Goal: Task Accomplishment & Management: Complete application form

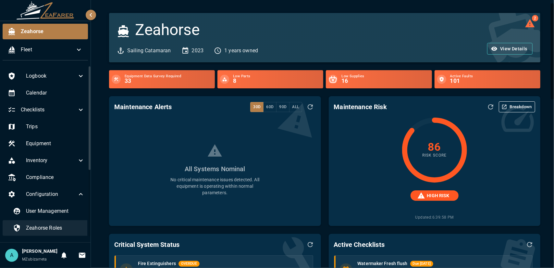
click at [58, 221] on div "Zeahorse Roles" at bounding box center [49, 228] width 82 height 16
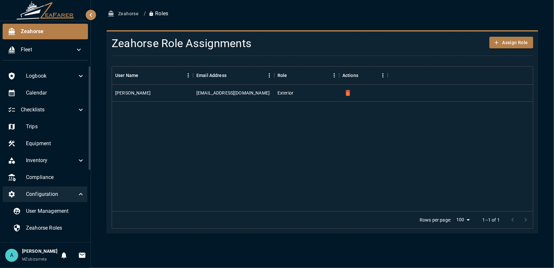
click at [79, 193] on icon at bounding box center [81, 194] width 8 height 8
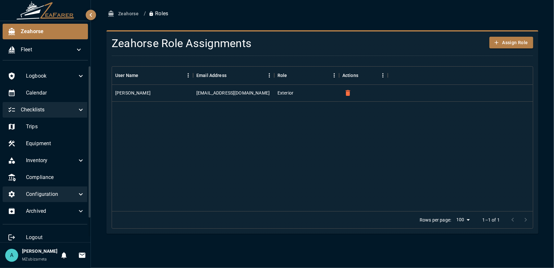
click at [67, 112] on span "Checklists" at bounding box center [49, 110] width 56 height 8
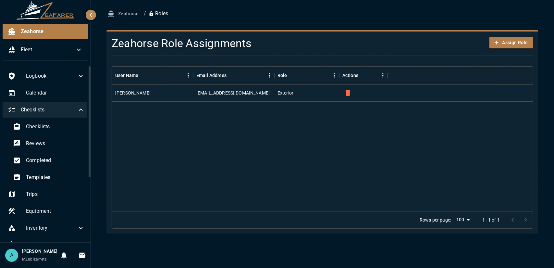
click at [77, 107] on icon at bounding box center [81, 110] width 8 height 8
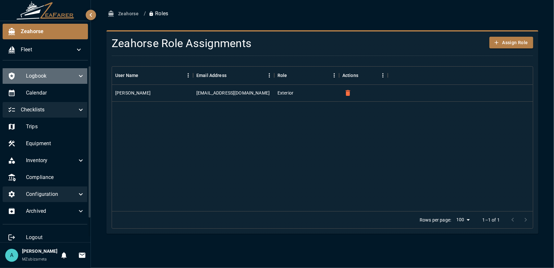
click at [82, 74] on div "Logbook" at bounding box center [46, 76] width 87 height 16
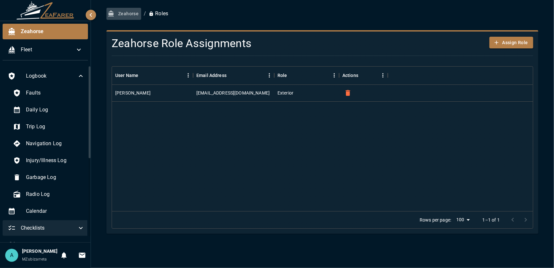
click at [114, 13] on icon "button" at bounding box center [111, 13] width 6 height 6
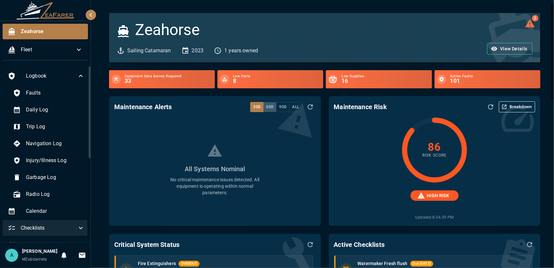
drag, startPoint x: 268, startPoint y: 104, endPoint x: 268, endPoint y: 107, distance: 3.3
click at [268, 107] on button "60d" at bounding box center [269, 107] width 13 height 10
click at [283, 108] on button "90d" at bounding box center [282, 107] width 13 height 10
click at [519, 109] on button "Breakdown" at bounding box center [517, 106] width 36 height 11
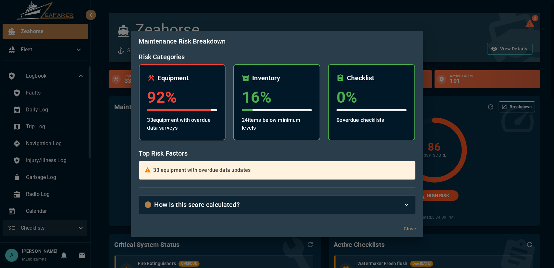
click at [195, 108] on div "Equipment 92 % 33 equipment with overdue data surveys" at bounding box center [182, 102] width 87 height 76
click at [201, 121] on p "33 equipment with overdue data surveys" at bounding box center [182, 124] width 70 height 16
click at [278, 96] on h3 "16 %" at bounding box center [277, 97] width 70 height 18
click at [454, 114] on div "Maintenance Risk Breakdown Risk Categories Equipment 92 % 33 equipment with ove…" at bounding box center [277, 134] width 554 height 268
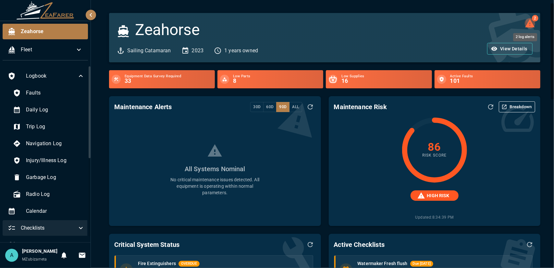
click at [526, 24] on icon "2 log alerts" at bounding box center [529, 23] width 9 height 8
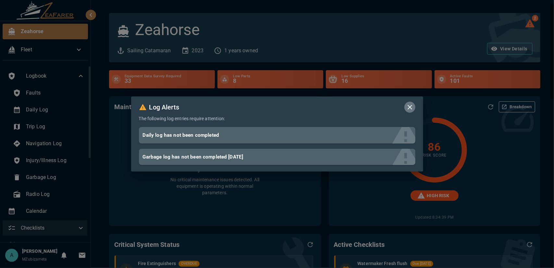
click at [410, 108] on icon "button" at bounding box center [410, 107] width 8 height 8
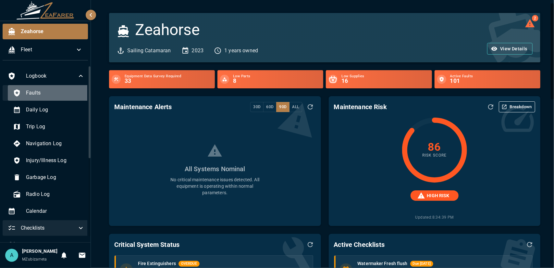
click at [52, 96] on div "Faults" at bounding box center [49, 93] width 82 height 16
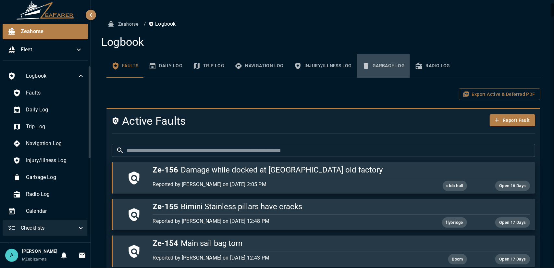
click at [378, 71] on button "Garbage Log" at bounding box center [383, 65] width 53 height 23
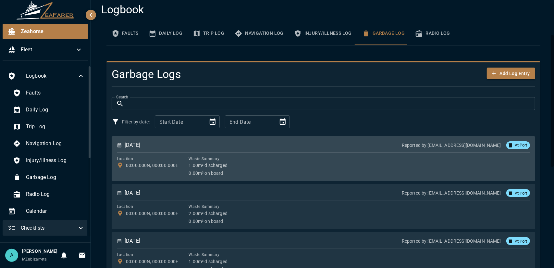
scroll to position [65, 0]
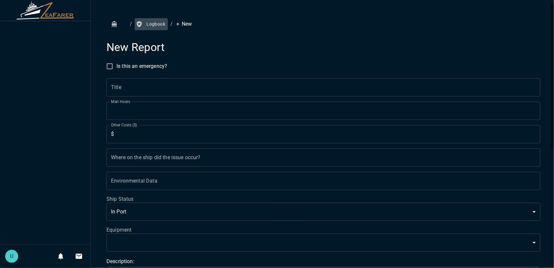
click at [149, 26] on button "Logbook" at bounding box center [151, 24] width 33 height 12
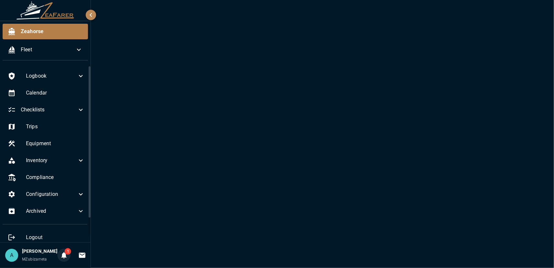
click at [62, 254] on icon "Notifications" at bounding box center [64, 255] width 8 height 8
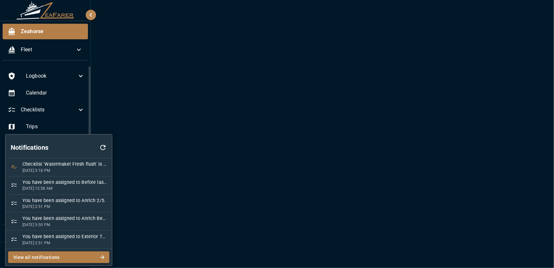
click at [73, 255] on button "View all notifications" at bounding box center [58, 257] width 101 height 12
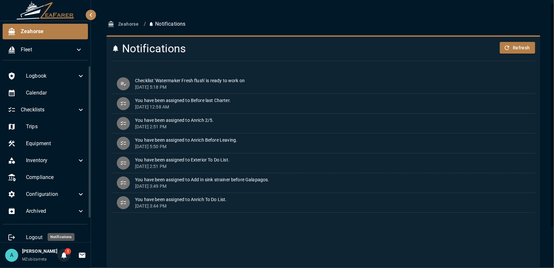
click at [64, 255] on icon "Notifications" at bounding box center [64, 255] width 8 height 8
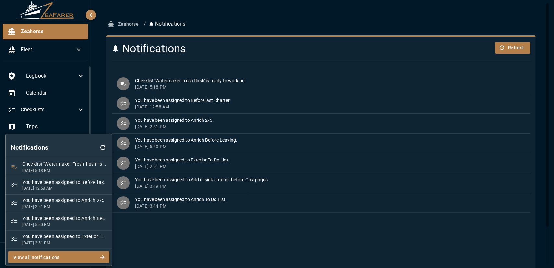
click at [176, 239] on div at bounding box center [277, 134] width 554 height 268
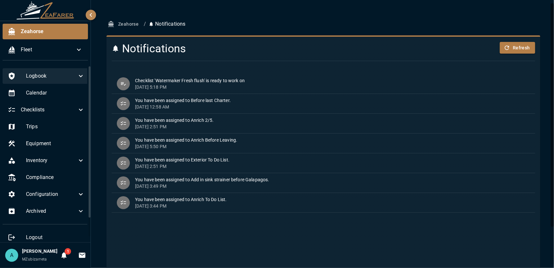
click at [48, 80] on span "Logbook" at bounding box center [51, 76] width 51 height 8
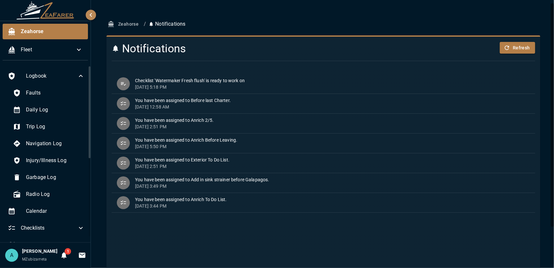
click at [49, 152] on div "Faults Daily Log Trip Log Navigation Log Injury/Illness Log Garbage Log Radio L…" at bounding box center [46, 143] width 87 height 117
click at [48, 149] on div "Navigation Log" at bounding box center [49, 144] width 82 height 16
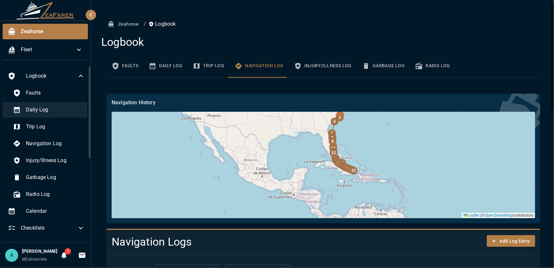
click at [64, 110] on span "Daily Log" at bounding box center [55, 110] width 59 height 8
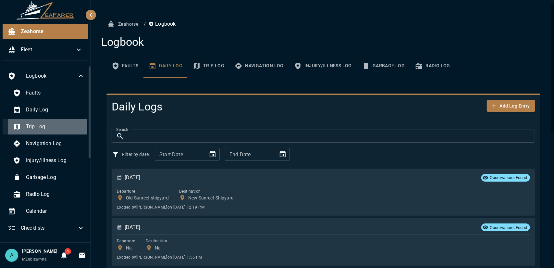
click at [64, 122] on div "Trip Log" at bounding box center [49, 127] width 82 height 16
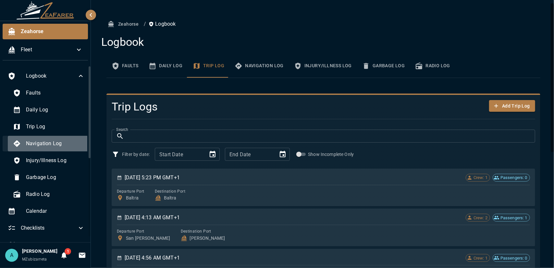
click at [73, 140] on span "Navigation Log" at bounding box center [55, 144] width 59 height 8
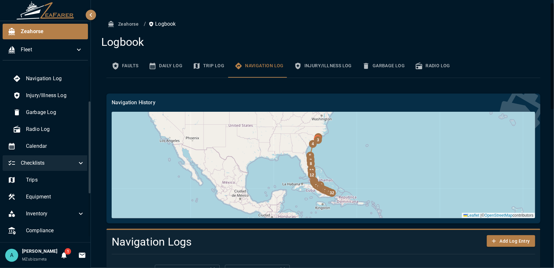
scroll to position [97, 0]
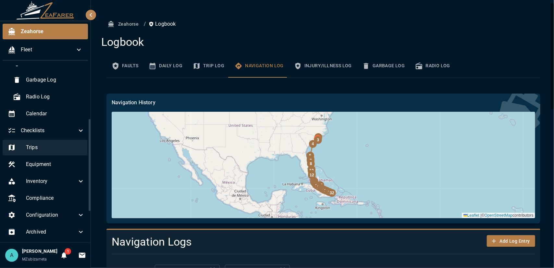
click at [59, 149] on span "Trips" at bounding box center [55, 147] width 59 height 8
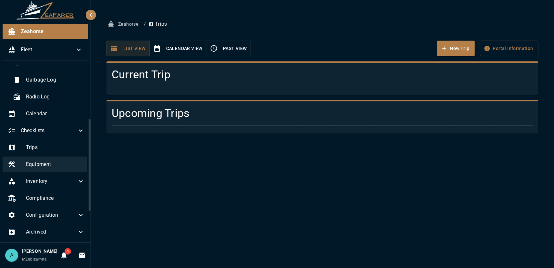
click at [55, 168] on div "Equipment" at bounding box center [46, 164] width 87 height 16
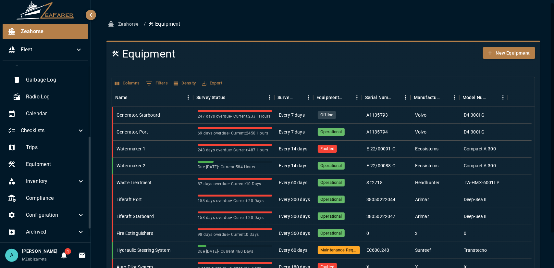
scroll to position [130, 0]
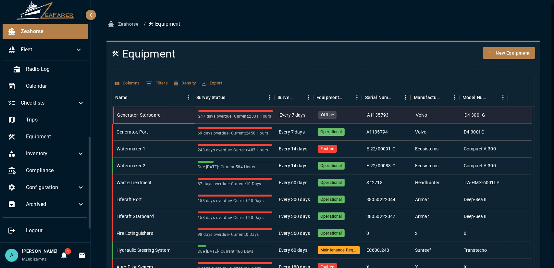
click at [127, 113] on div "Generator, Starboard" at bounding box center [138, 115] width 43 height 6
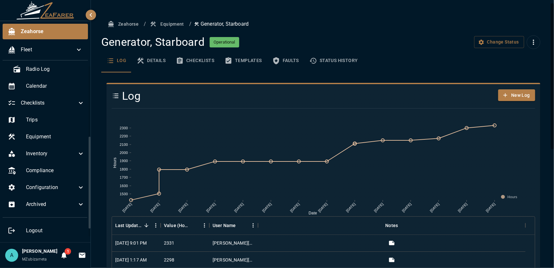
click at [199, 62] on button "Checklists" at bounding box center [195, 60] width 49 height 23
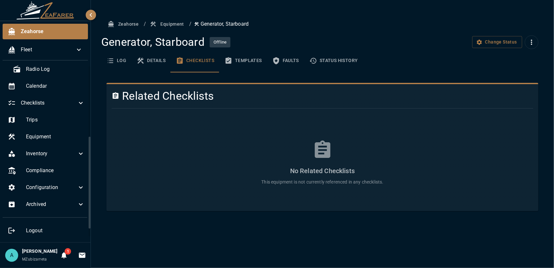
click at [154, 63] on button "Details" at bounding box center [150, 60] width 39 height 23
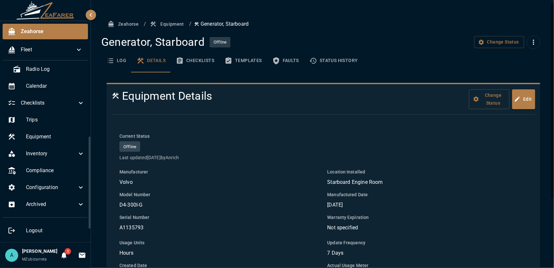
click at [111, 60] on icon "basic tabs example" at bounding box center [110, 61] width 8 height 8
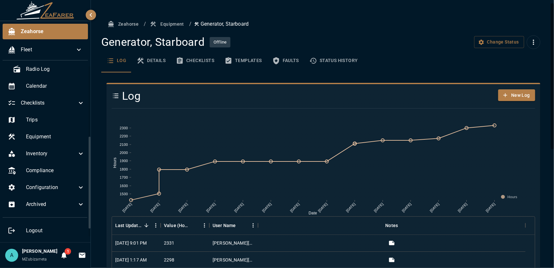
click at [206, 67] on button "Checklists" at bounding box center [195, 60] width 49 height 23
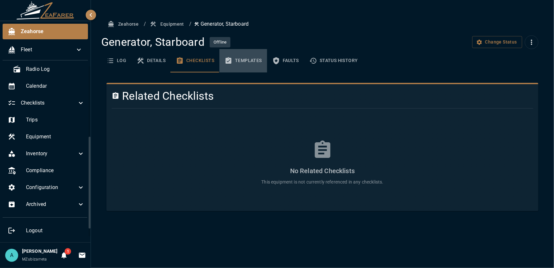
click at [239, 64] on button "Templates" at bounding box center [243, 60] width 48 height 23
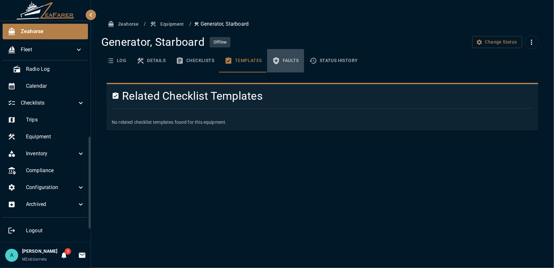
click at [292, 61] on button "Faults" at bounding box center [285, 60] width 37 height 23
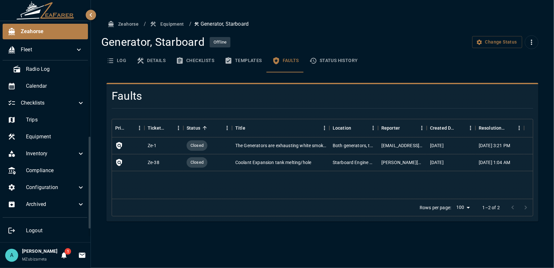
click at [326, 61] on button "Status History" at bounding box center [333, 60] width 59 height 23
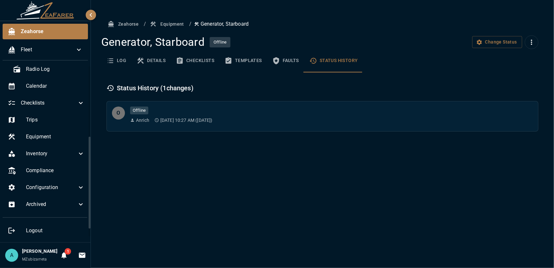
click at [112, 57] on icon "basic tabs example" at bounding box center [110, 61] width 8 height 8
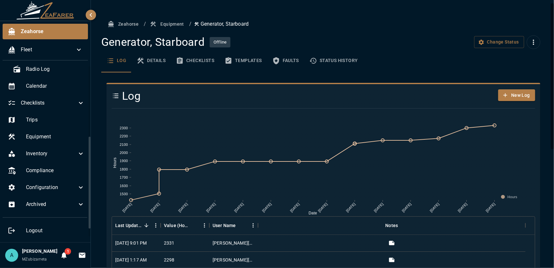
click at [165, 25] on button "Equipment" at bounding box center [168, 24] width 38 height 12
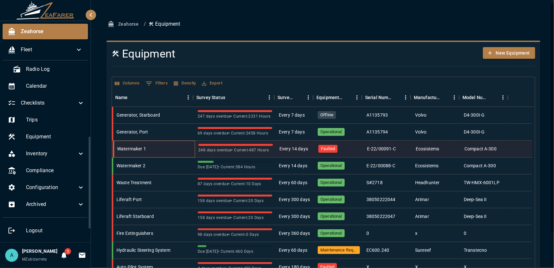
click at [158, 144] on div "Watermaker 1" at bounding box center [154, 149] width 81 height 17
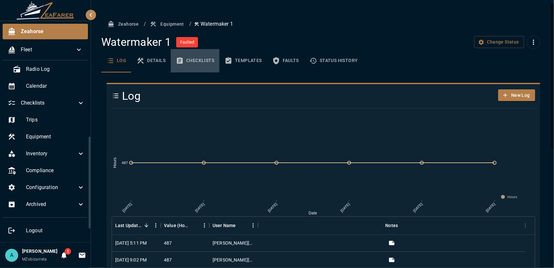
click at [203, 60] on button "Checklists" at bounding box center [195, 60] width 49 height 23
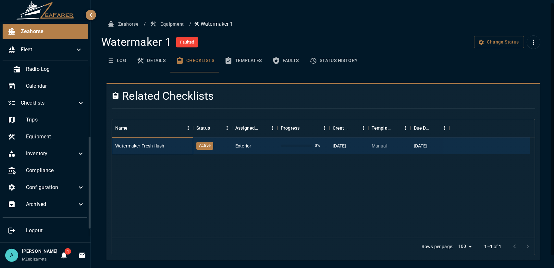
click at [181, 145] on div "Watermaker Fresh flush" at bounding box center [152, 145] width 81 height 17
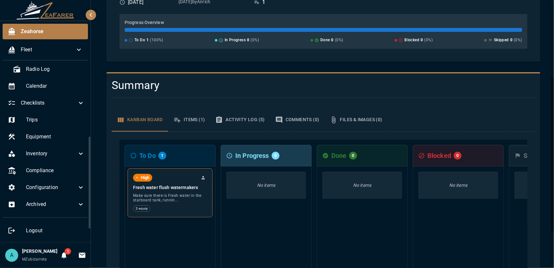
scroll to position [188, 0]
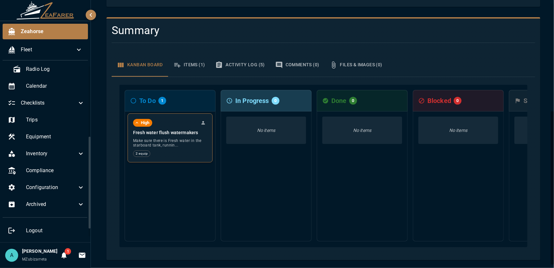
click at [177, 152] on div "2 equip" at bounding box center [170, 153] width 74 height 6
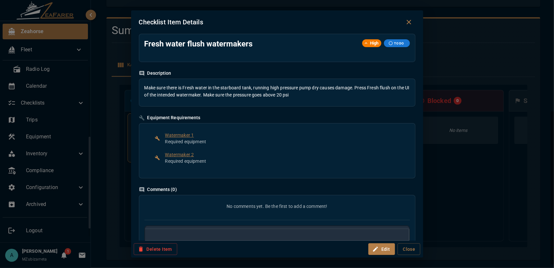
scroll to position [0, 0]
drag, startPoint x: 213, startPoint y: 115, endPoint x: 159, endPoint y: 119, distance: 53.7
click at [159, 119] on h6 "Equipment Requirements" at bounding box center [277, 117] width 276 height 7
click at [159, 119] on div "Equipment Requirements" at bounding box center [170, 117] width 62 height 7
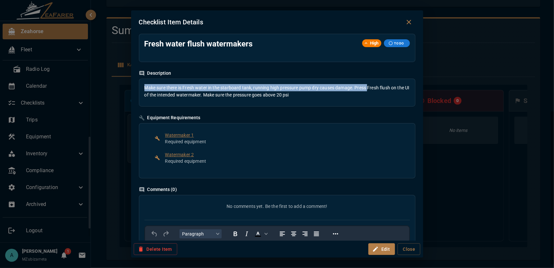
drag, startPoint x: 152, startPoint y: 87, endPoint x: 368, endPoint y: 90, distance: 216.1
click at [368, 90] on div "Make sure there is Fresh water in the starboard tank, running high pressure pum…" at bounding box center [277, 93] width 276 height 28
click at [368, 90] on div "Make sure there is Fresh water in the starboard tank, running high pressure pum…" at bounding box center [276, 91] width 265 height 15
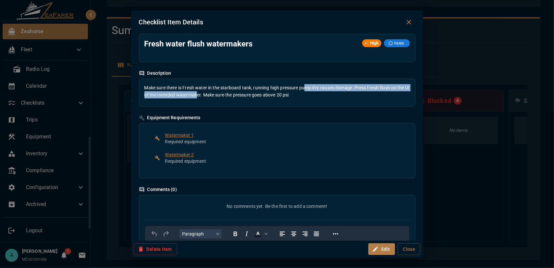
drag, startPoint x: 205, startPoint y: 95, endPoint x: 313, endPoint y: 89, distance: 108.5
click at [310, 88] on div "Make sure there is Fresh water in the starboard tank, running high pressure pum…" at bounding box center [276, 91] width 265 height 15
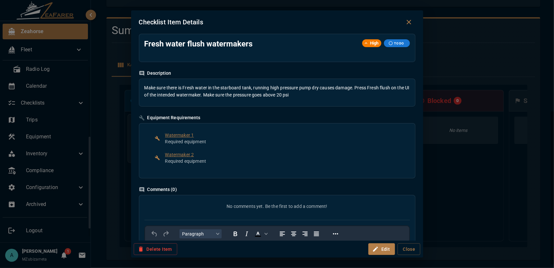
click at [309, 92] on div "Make sure there is Fresh water in the starboard tank, running high pressure pum…" at bounding box center [276, 91] width 265 height 15
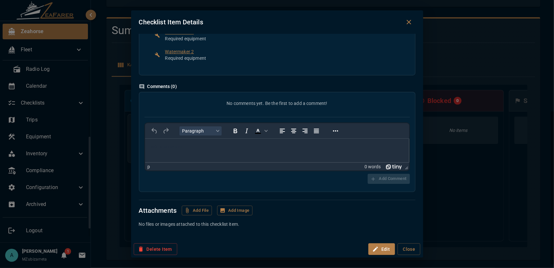
scroll to position [70, 0]
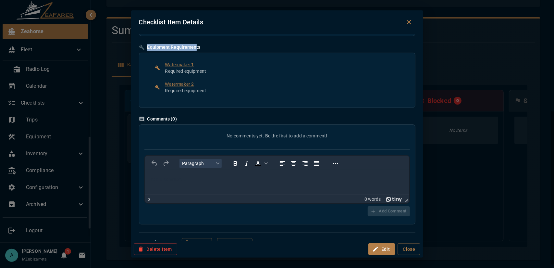
drag, startPoint x: 145, startPoint y: 47, endPoint x: 194, endPoint y: 46, distance: 49.0
click at [194, 46] on div "Equipment Requirements" at bounding box center [170, 47] width 62 height 7
click at [204, 47] on h6 "Equipment Requirements" at bounding box center [277, 47] width 276 height 7
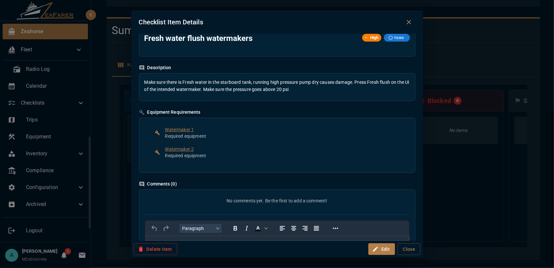
scroll to position [0, 0]
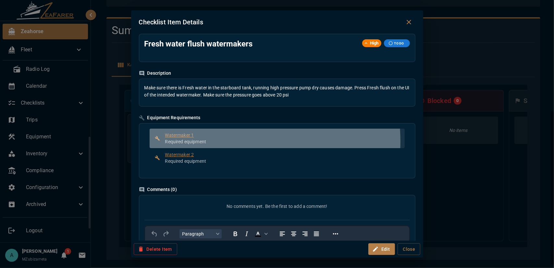
click at [211, 141] on p "Required equipment" at bounding box center [282, 141] width 234 height 6
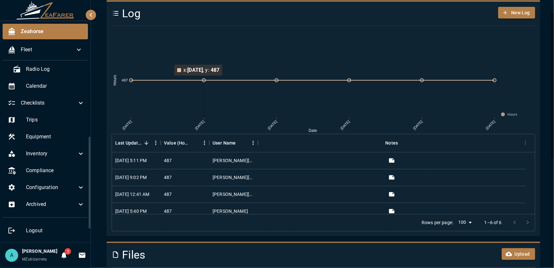
scroll to position [18, 0]
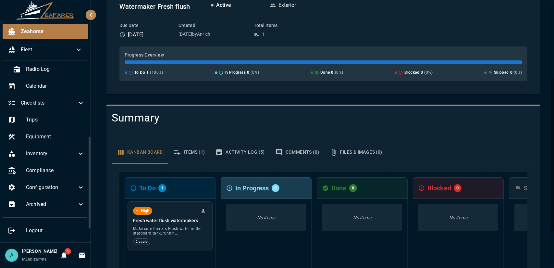
scroll to position [130, 0]
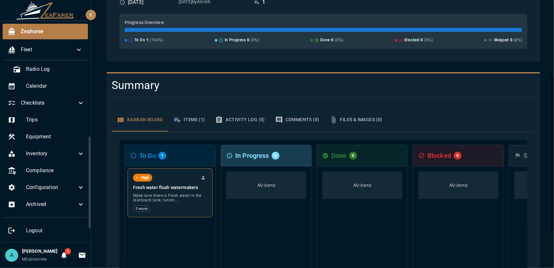
click at [169, 205] on div "2 equip" at bounding box center [170, 208] width 74 height 6
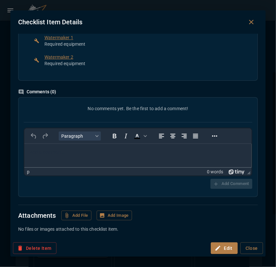
scroll to position [0, 0]
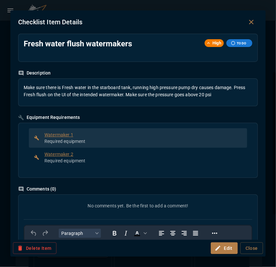
click at [95, 138] on p "Required equipment" at bounding box center [143, 141] width 198 height 6
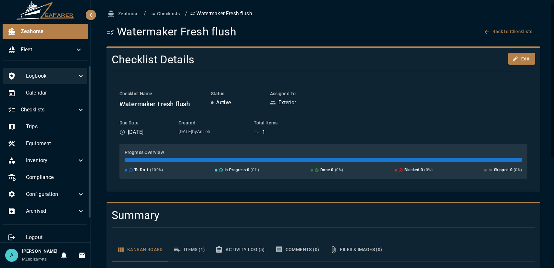
click at [66, 73] on span "Logbook" at bounding box center [51, 76] width 51 height 8
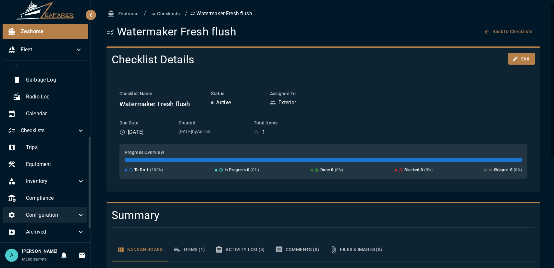
scroll to position [130, 0]
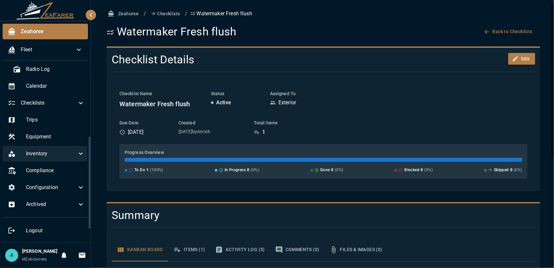
click at [69, 150] on span "Inventory" at bounding box center [51, 154] width 51 height 8
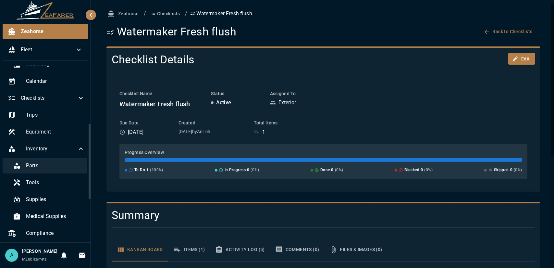
click at [65, 171] on div "Parts" at bounding box center [49, 166] width 82 height 16
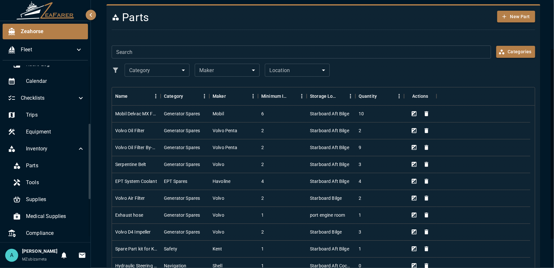
scroll to position [101, 0]
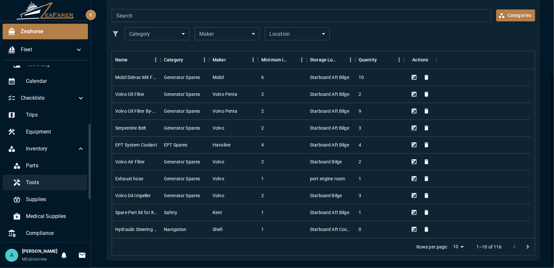
click at [54, 180] on span "Tools" at bounding box center [55, 182] width 59 height 8
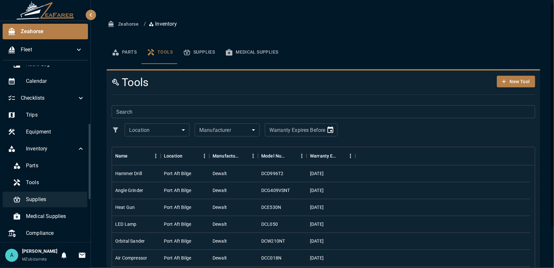
click at [59, 195] on div "Supplies" at bounding box center [49, 199] width 82 height 16
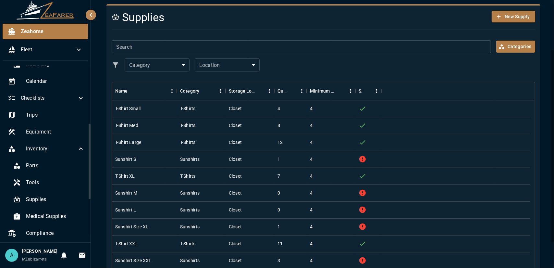
scroll to position [96, 0]
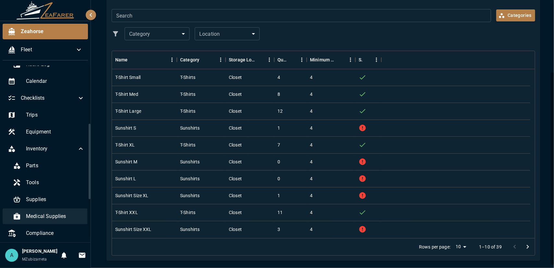
click at [62, 217] on span "Medical Supplies" at bounding box center [55, 216] width 59 height 8
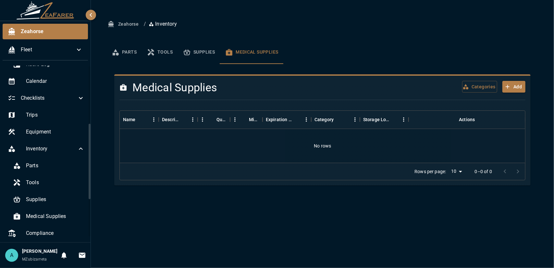
scroll to position [162, 0]
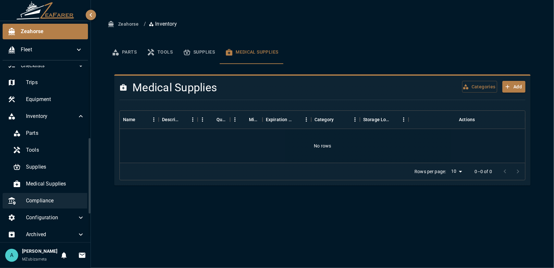
click at [60, 204] on div "Compliance" at bounding box center [46, 201] width 87 height 16
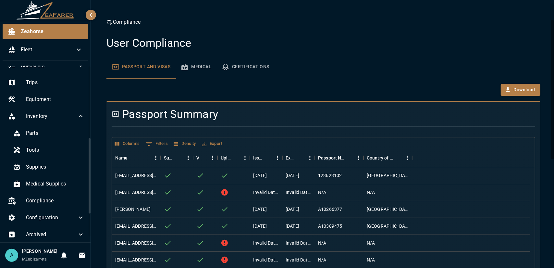
scroll to position [32, 0]
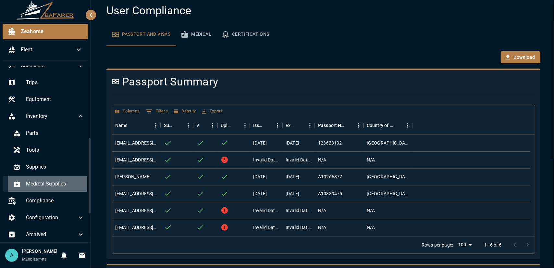
click at [59, 183] on span "Medical Supplies" at bounding box center [55, 184] width 59 height 8
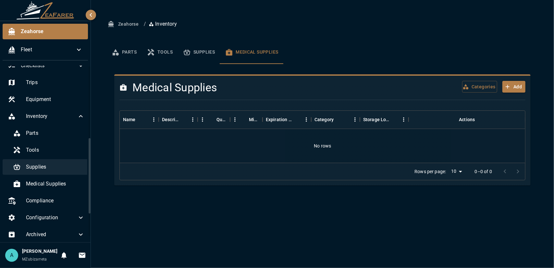
click at [71, 166] on span "Supplies" at bounding box center [55, 167] width 59 height 8
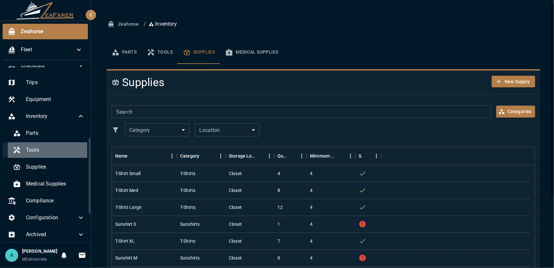
click at [70, 150] on span "Tools" at bounding box center [55, 150] width 59 height 8
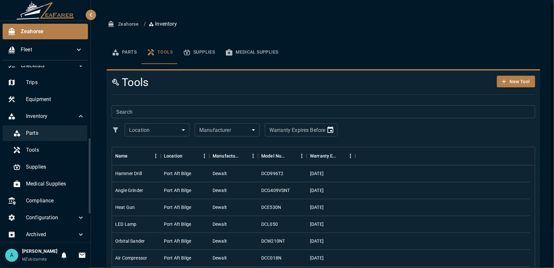
click at [74, 137] on div "Parts" at bounding box center [49, 133] width 82 height 16
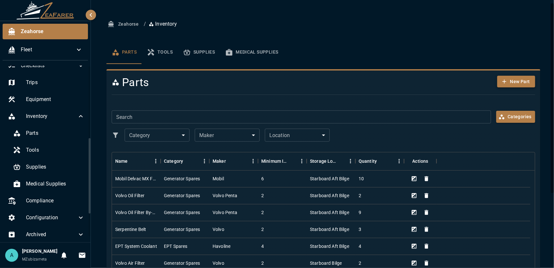
click at [522, 82] on button "New Part" at bounding box center [516, 82] width 38 height 12
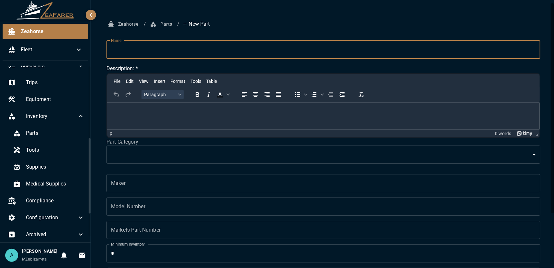
click at [183, 55] on input "Name" at bounding box center [323, 50] width 434 height 18
type input "*********"
click at [143, 155] on body "Zeahorse Fleet Logbook Faults Daily Log Trip Log Navigation Log Injury/Illness …" at bounding box center [277, 134] width 554 height 268
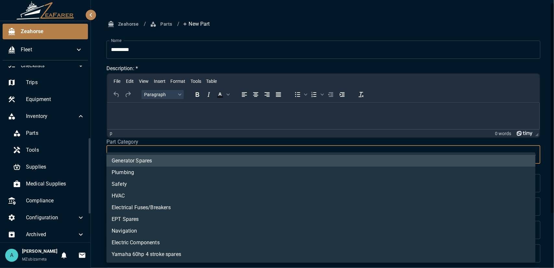
click at [147, 159] on li "Generator Spares" at bounding box center [320, 161] width 429 height 12
type input "**********"
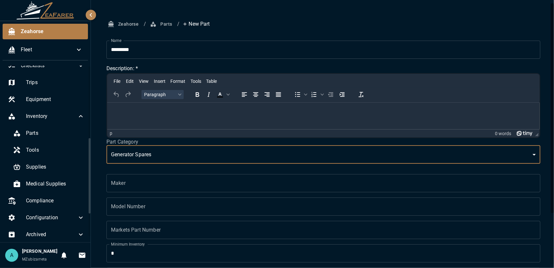
click at [154, 184] on input "Maker" at bounding box center [323, 183] width 434 height 18
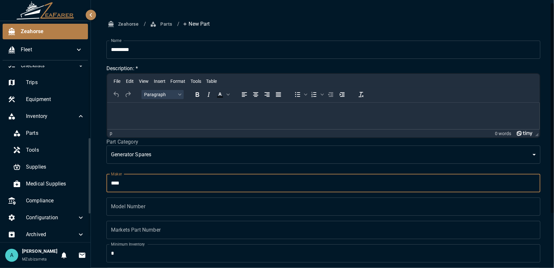
type input "****"
click at [153, 209] on input "Model Number" at bounding box center [323, 206] width 434 height 18
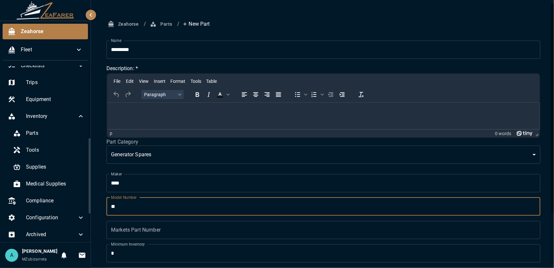
type input "*"
type input "****"
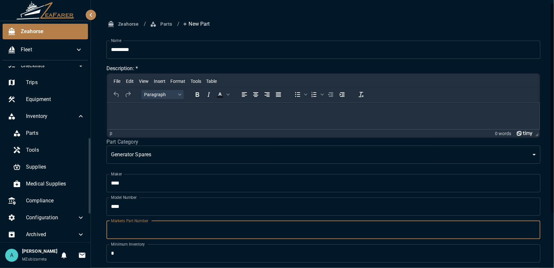
click at [160, 227] on input "Markets Part Number" at bounding box center [323, 230] width 434 height 18
type input "****"
click at [138, 206] on input "****" at bounding box center [323, 206] width 434 height 18
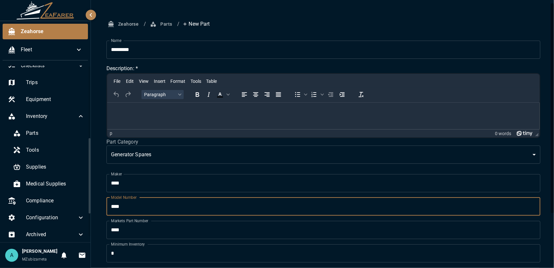
scroll to position [65, 0]
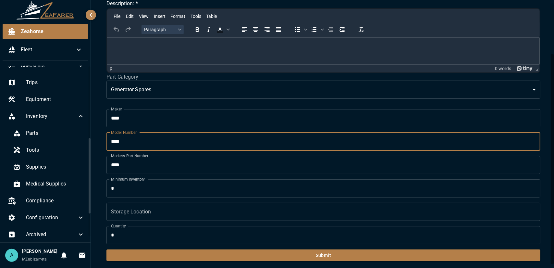
type input "****"
click at [126, 185] on input "*" at bounding box center [323, 188] width 434 height 18
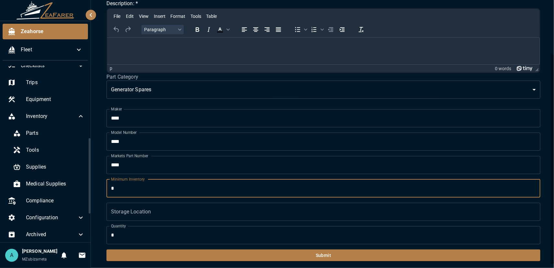
type input "*"
click at [129, 210] on input "Storage Location" at bounding box center [323, 211] width 434 height 18
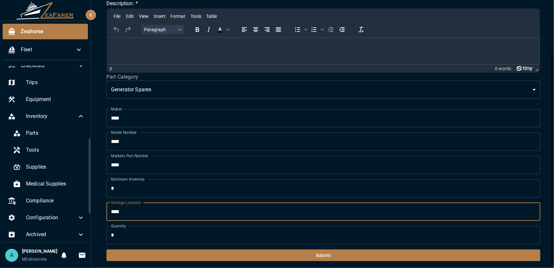
type input "****"
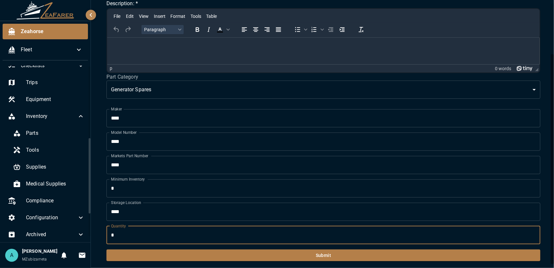
click at [126, 230] on input "*" at bounding box center [323, 235] width 434 height 18
drag, startPoint x: 128, startPoint y: 231, endPoint x: 114, endPoint y: 235, distance: 14.3
click at [114, 235] on input "*" at bounding box center [323, 235] width 434 height 18
drag, startPoint x: 145, startPoint y: 237, endPoint x: 101, endPoint y: 238, distance: 44.1
click at [101, 238] on div "**********" at bounding box center [323, 107] width 449 height 308
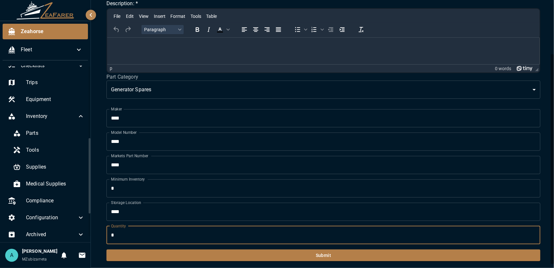
scroll to position [66, 0]
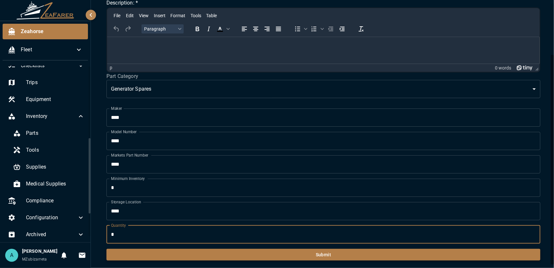
type input "*"
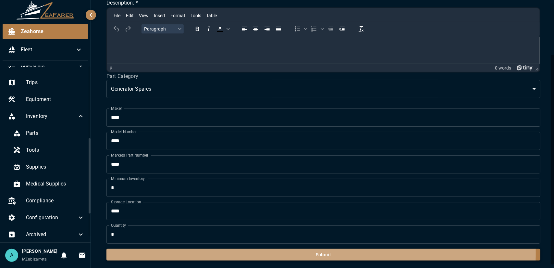
click at [145, 252] on button "Submit" at bounding box center [323, 255] width 434 height 12
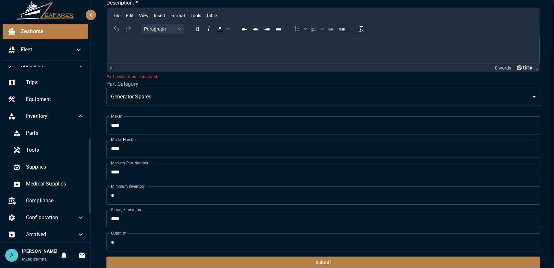
click at [128, 44] on p "Rich Text Area. Press ALT-0 for help." at bounding box center [323, 45] width 422 height 6
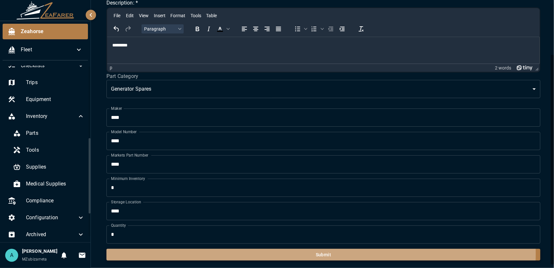
click at [215, 253] on button "Submit" at bounding box center [323, 255] width 434 height 12
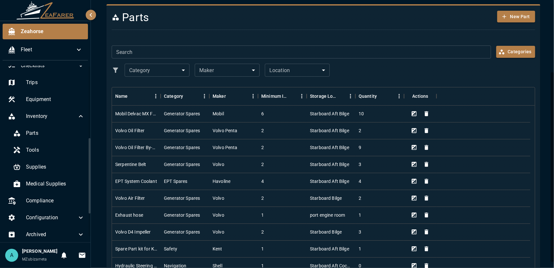
scroll to position [101, 0]
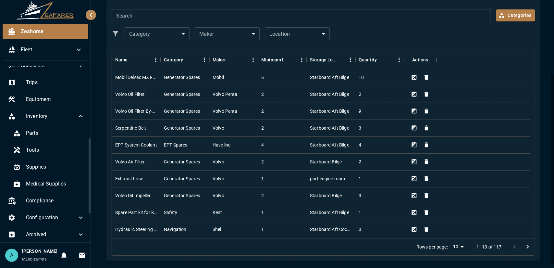
click at [524, 246] on icon "Go to next page" at bounding box center [528, 247] width 8 height 8
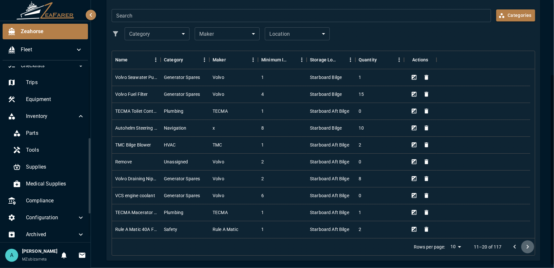
click at [524, 246] on icon "Go to next page" at bounding box center [528, 247] width 8 height 8
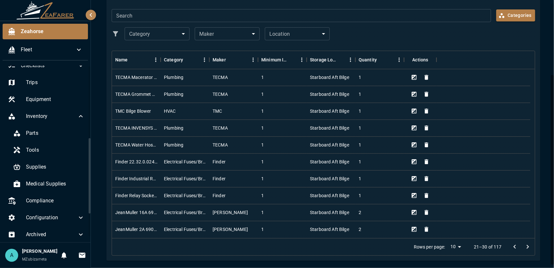
click at [524, 246] on icon "Go to next page" at bounding box center [528, 247] width 8 height 8
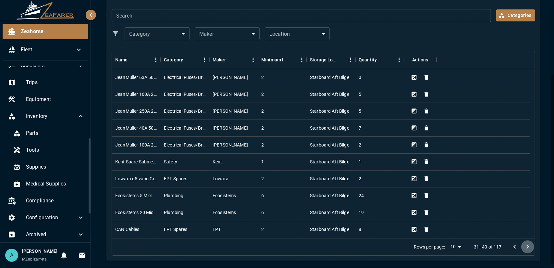
click at [524, 246] on icon "Go to next page" at bounding box center [528, 247] width 8 height 8
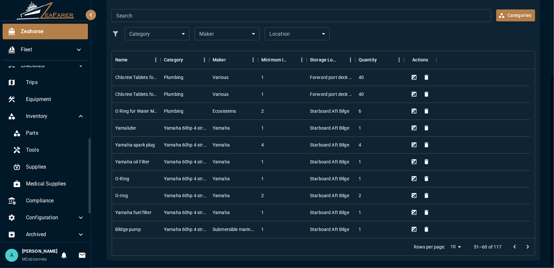
click at [524, 246] on icon "Go to next page" at bounding box center [528, 247] width 8 height 8
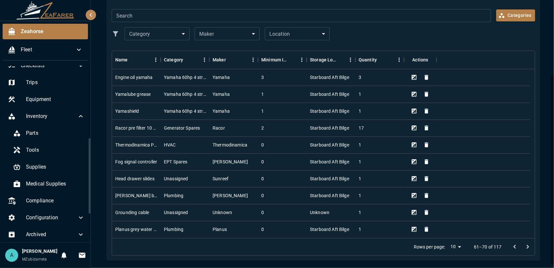
click at [527, 246] on icon "Go to next page" at bounding box center [528, 246] width 2 height 4
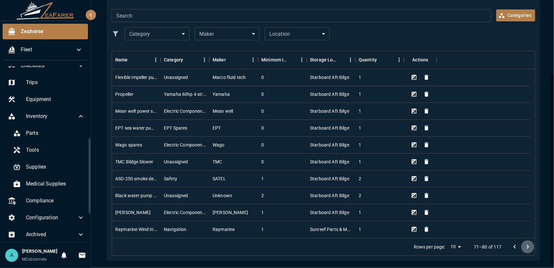
click at [527, 246] on icon "Go to next page" at bounding box center [528, 246] width 2 height 4
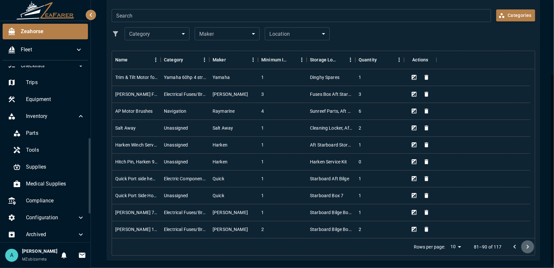
click at [527, 246] on icon "Go to next page" at bounding box center [528, 246] width 2 height 4
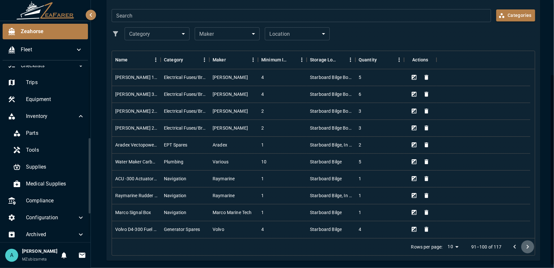
click at [527, 246] on icon "Go to next page" at bounding box center [528, 246] width 2 height 4
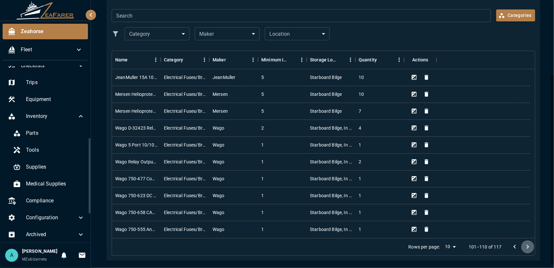
click at [527, 246] on icon "Go to next page" at bounding box center [528, 246] width 2 height 4
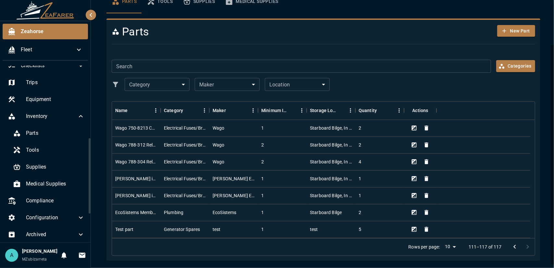
scroll to position [18, 0]
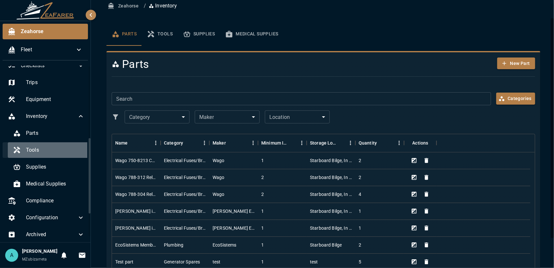
click at [57, 152] on span "Tools" at bounding box center [55, 150] width 59 height 8
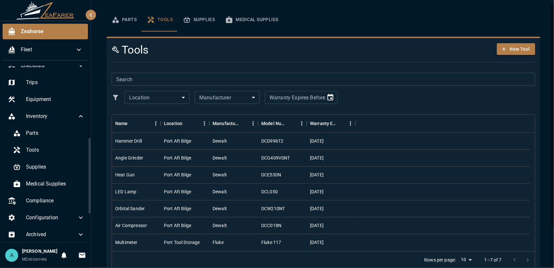
scroll to position [45, 0]
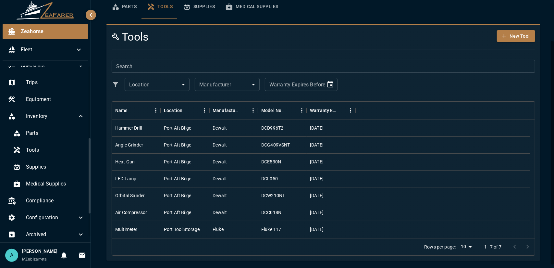
click at [520, 246] on div at bounding box center [521, 246] width 26 height 13
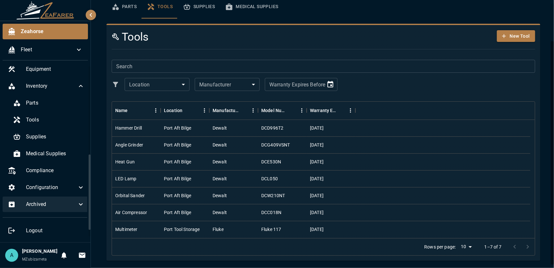
click at [57, 200] on span "Archived" at bounding box center [51, 204] width 51 height 8
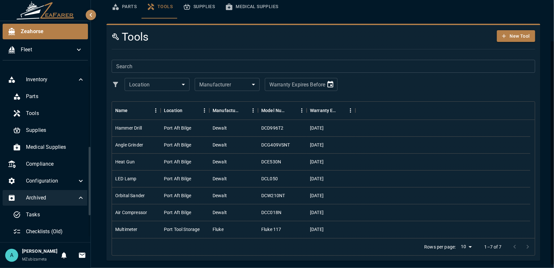
click at [58, 195] on span "Archived" at bounding box center [51, 198] width 51 height 8
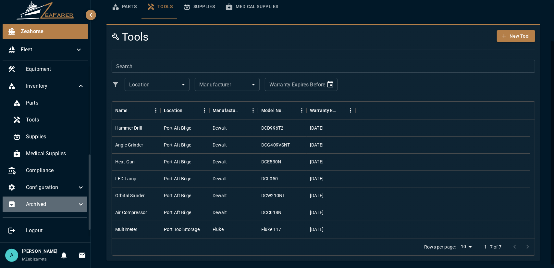
click at [58, 200] on span "Archived" at bounding box center [51, 204] width 51 height 8
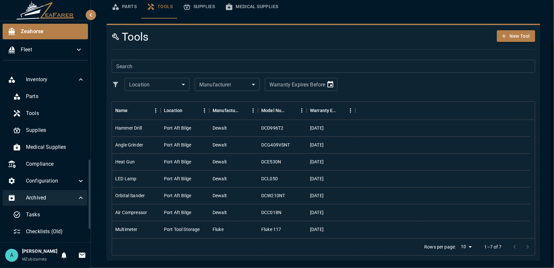
scroll to position [234, 0]
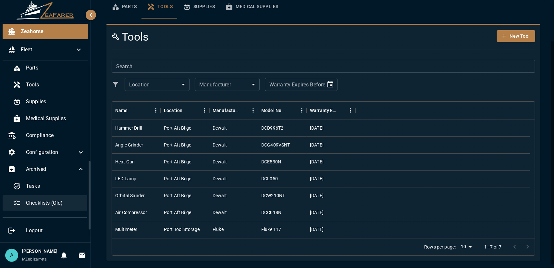
click at [69, 199] on span "Checklists (Old)" at bounding box center [55, 203] width 59 height 8
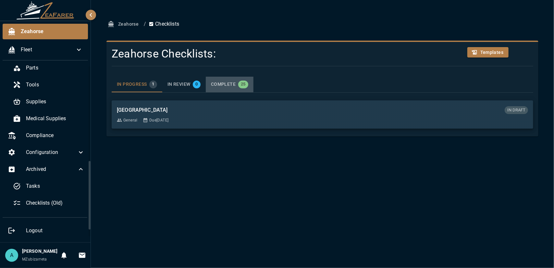
click at [215, 81] on span "COMPLETE" at bounding box center [223, 84] width 25 height 6
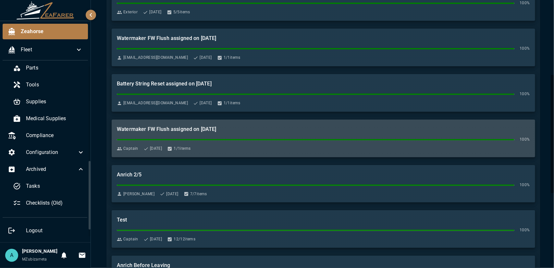
scroll to position [324, 0]
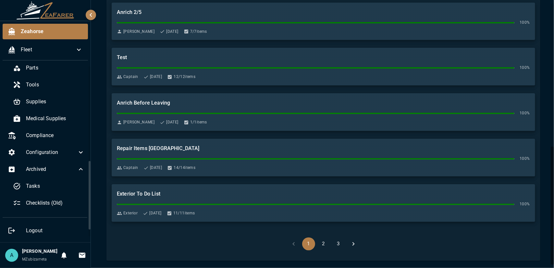
click at [323, 247] on button "2" at bounding box center [323, 243] width 13 height 13
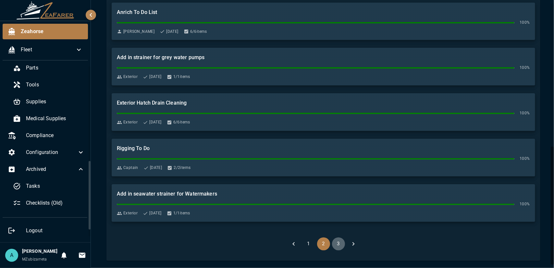
click at [338, 246] on button "3" at bounding box center [338, 243] width 13 height 13
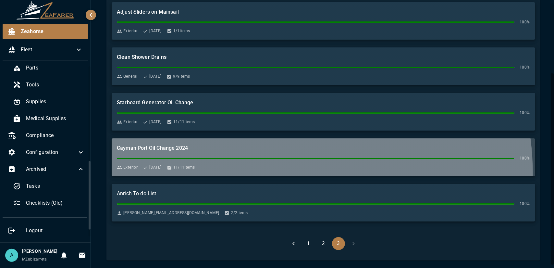
click at [266, 173] on div "Cayman Port Oil Change 2024 100 % Exterior Jun 23, 2024 11 / 11 items" at bounding box center [323, 157] width 423 height 38
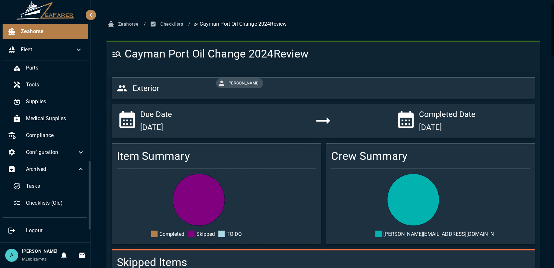
click at [175, 27] on button "Checklists" at bounding box center [167, 24] width 37 height 12
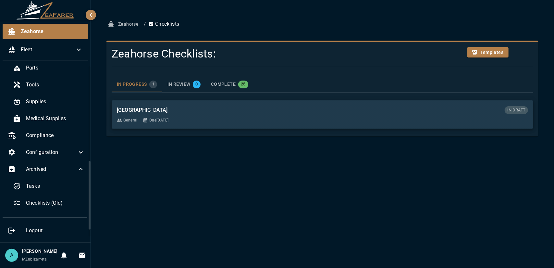
click at [242, 89] on button "COMPLETE 25" at bounding box center [230, 85] width 48 height 16
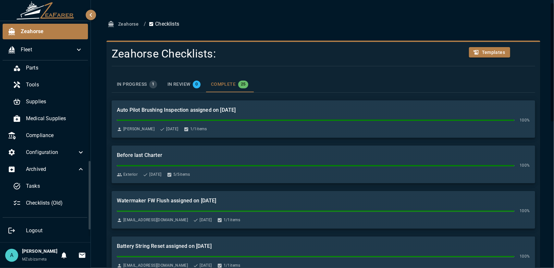
click at [489, 58] on div "Templates" at bounding box center [499, 51] width 71 height 19
click at [489, 56] on button "Templates" at bounding box center [490, 52] width 42 height 11
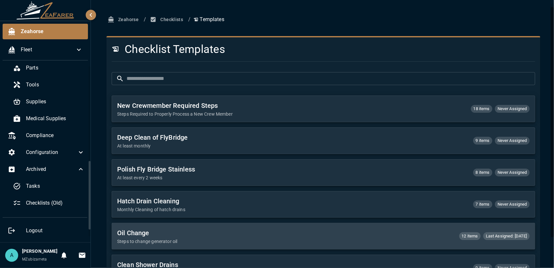
scroll to position [37, 0]
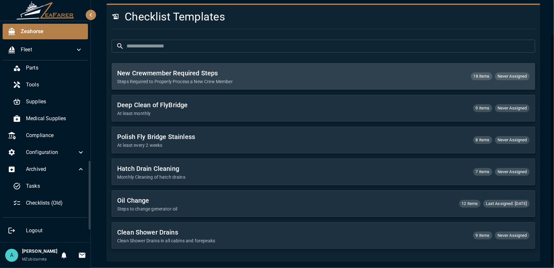
click at [273, 81] on p "Steps Required to Properly Process a New Crew Member" at bounding box center [291, 81] width 349 height 6
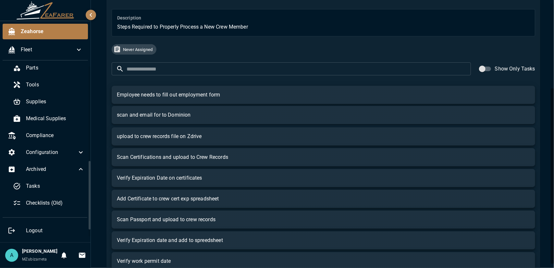
scroll to position [132, 0]
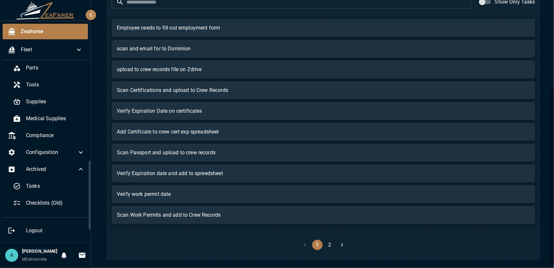
click at [325, 245] on button "2" at bounding box center [329, 244] width 10 height 10
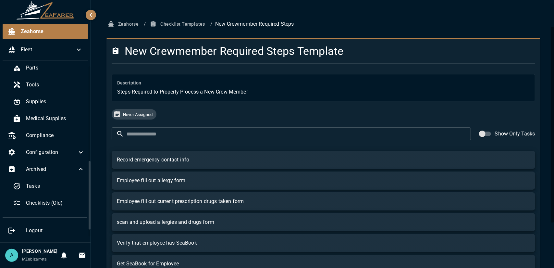
scroll to position [90, 0]
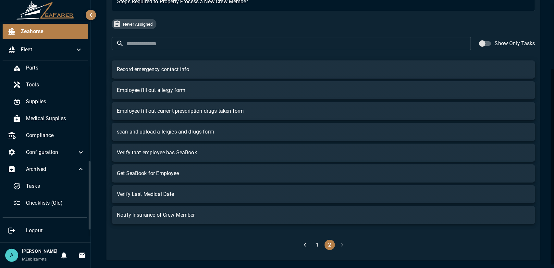
click at [316, 245] on button "1" at bounding box center [317, 244] width 10 height 10
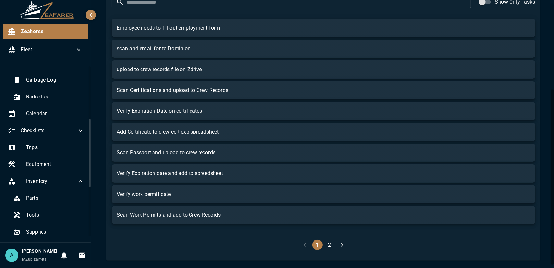
scroll to position [130, 0]
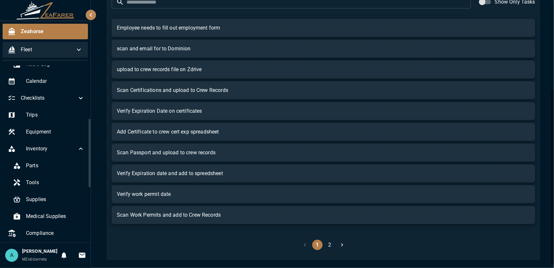
click at [55, 48] on span "Fleet" at bounding box center [48, 50] width 54 height 8
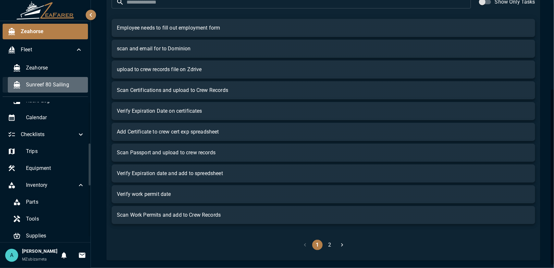
click at [60, 87] on span "Sunreef 80 Sailing" at bounding box center [54, 85] width 57 height 8
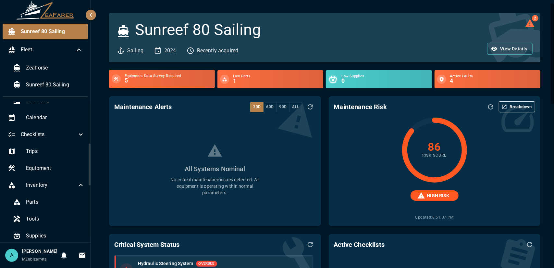
click at [147, 84] on div "Equipment Data Survey Required 5" at bounding box center [162, 78] width 101 height 13
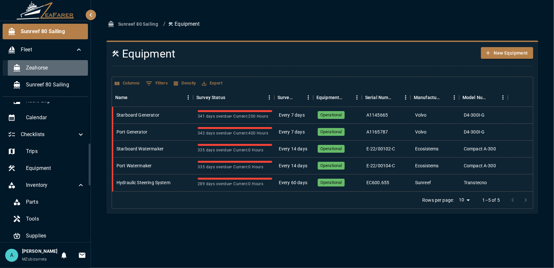
click at [53, 68] on span "Zeahorse" at bounding box center [54, 68] width 57 height 8
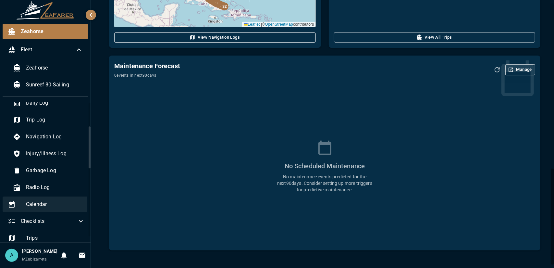
scroll to position [108, 0]
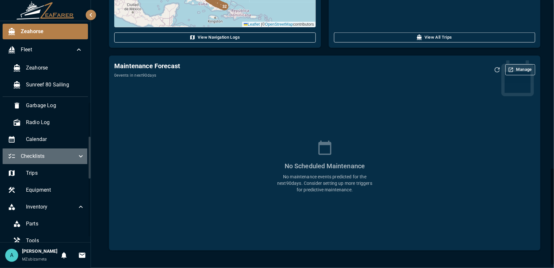
click at [77, 158] on icon at bounding box center [81, 156] width 8 height 8
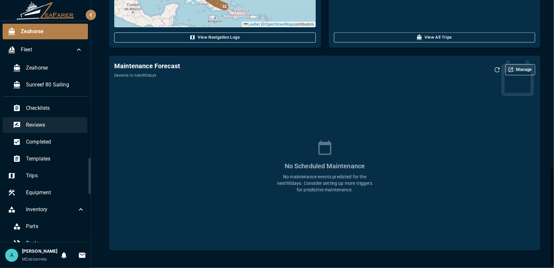
scroll to position [205, 0]
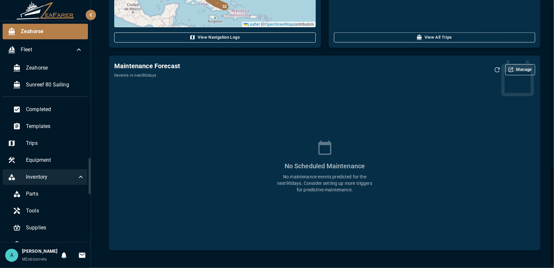
click at [77, 180] on icon at bounding box center [81, 177] width 8 height 8
click at [81, 208] on div "Configuration" at bounding box center [46, 211] width 87 height 16
click at [80, 209] on div "Configuration" at bounding box center [46, 211] width 87 height 16
click at [78, 228] on icon at bounding box center [81, 228] width 8 height 8
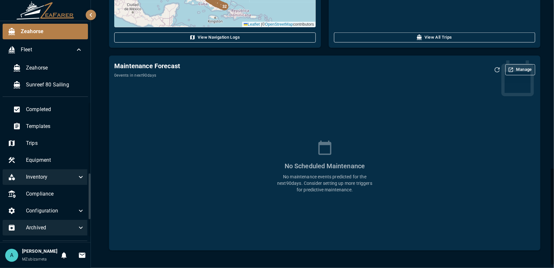
click at [78, 227] on icon at bounding box center [81, 228] width 8 height 8
click at [82, 213] on div "Configuration" at bounding box center [46, 211] width 87 height 16
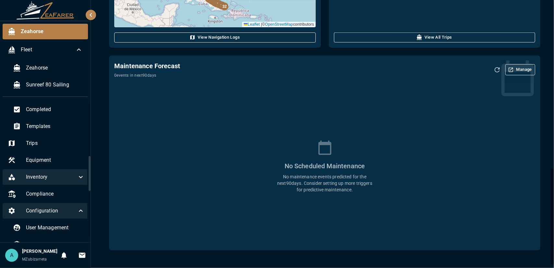
click at [82, 213] on div "Configuration" at bounding box center [46, 211] width 87 height 16
click at [78, 177] on icon at bounding box center [81, 177] width 8 height 8
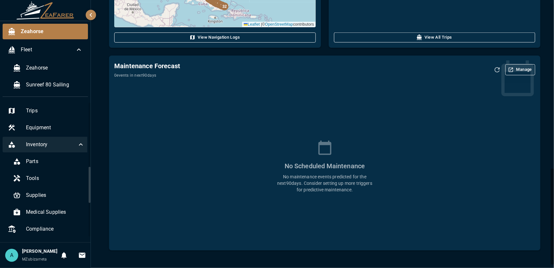
click at [78, 139] on div "Inventory" at bounding box center [46, 145] width 87 height 16
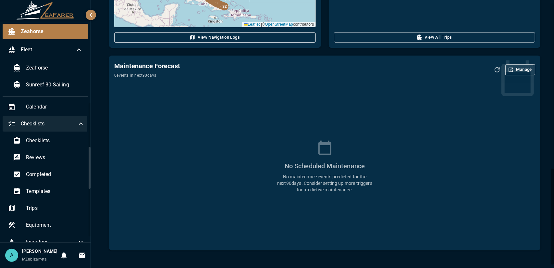
scroll to position [108, 0]
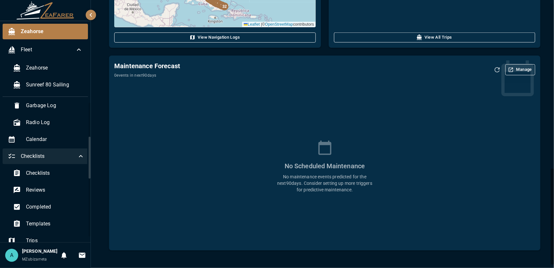
click at [77, 154] on icon at bounding box center [81, 156] width 8 height 8
click at [77, 158] on icon at bounding box center [81, 156] width 8 height 8
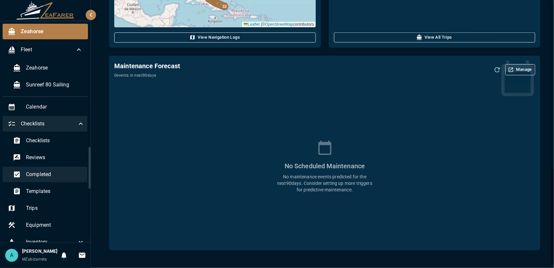
click at [58, 172] on span "Completed" at bounding box center [55, 174] width 59 height 8
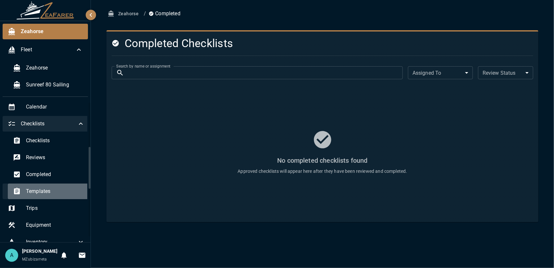
click at [58, 187] on span "Templates" at bounding box center [55, 191] width 59 height 8
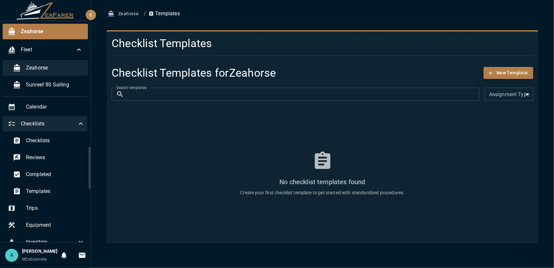
click at [31, 72] on div "Zeahorse" at bounding box center [48, 68] width 80 height 16
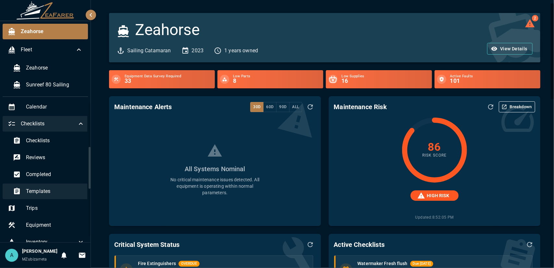
click at [73, 192] on span "Templates" at bounding box center [55, 191] width 59 height 8
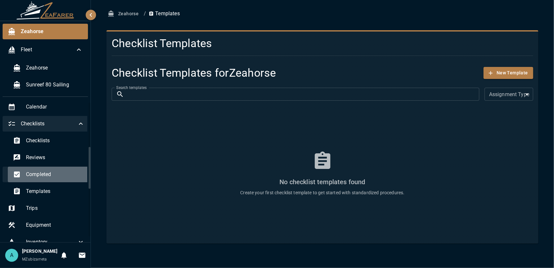
click at [70, 171] on span "Completed" at bounding box center [55, 174] width 59 height 8
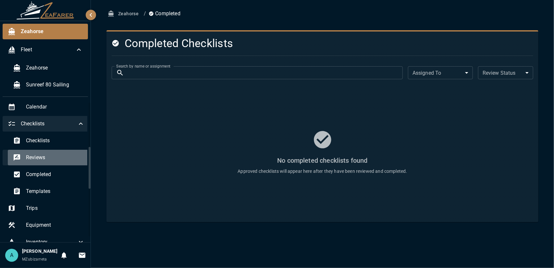
click at [71, 159] on span "Reviews" at bounding box center [55, 157] width 59 height 8
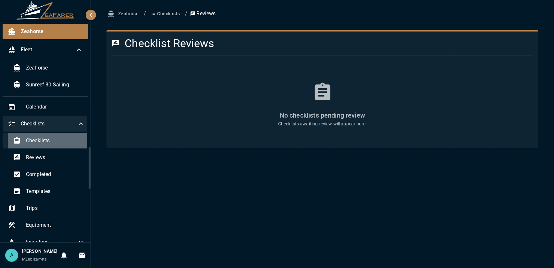
click at [69, 143] on span "Checklists" at bounding box center [55, 141] width 59 height 8
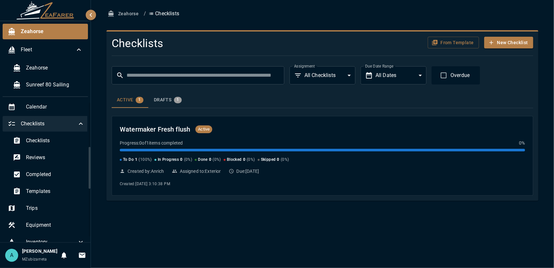
click at [164, 107] on div "Active 1 Drafts 1" at bounding box center [323, 100] width 422 height 16
click at [162, 102] on div "Drafts 1" at bounding box center [168, 100] width 28 height 6
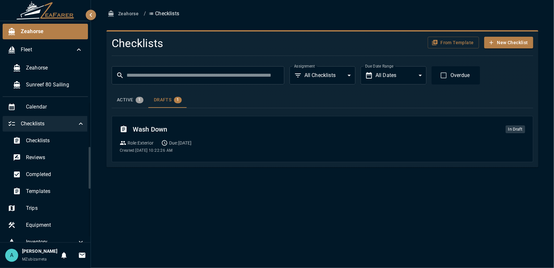
click at [138, 101] on span "1" at bounding box center [139, 99] width 7 height 5
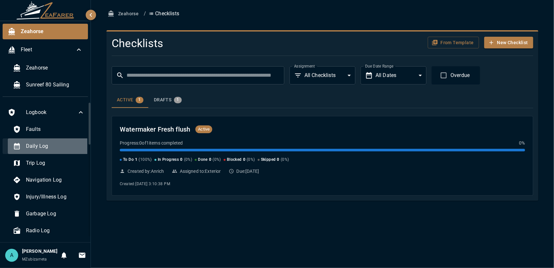
click at [47, 143] on span "Daily Log" at bounding box center [55, 146] width 59 height 8
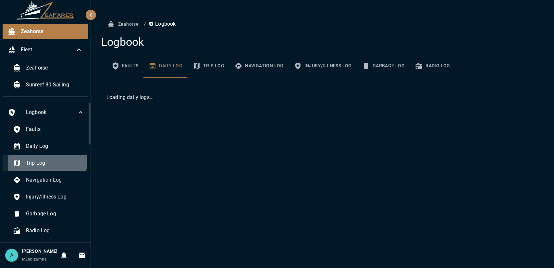
click at [47, 159] on span "Trip Log" at bounding box center [55, 163] width 59 height 8
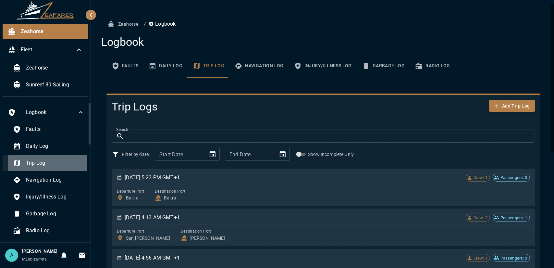
click at [62, 168] on div "Trip Log" at bounding box center [49, 163] width 82 height 16
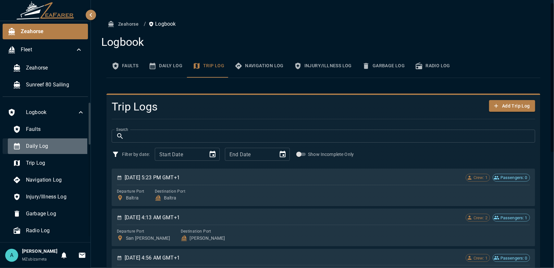
click at [59, 151] on div "Daily Log" at bounding box center [49, 146] width 82 height 16
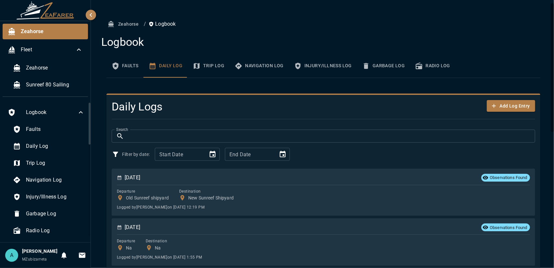
click at [257, 70] on button "Navigation Log" at bounding box center [258, 65] width 59 height 23
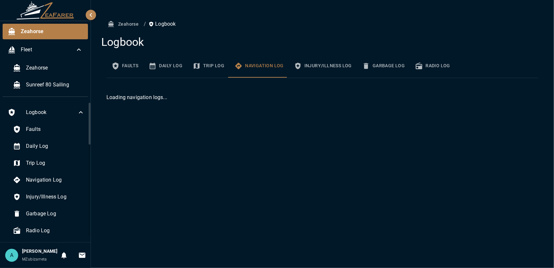
click at [310, 63] on button "Injury/Illness Log" at bounding box center [323, 65] width 68 height 23
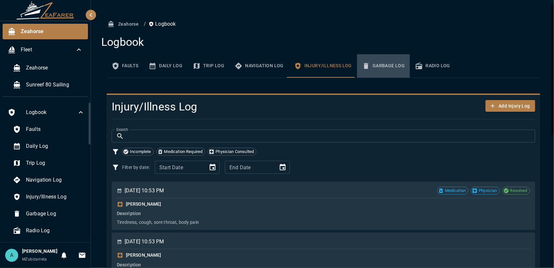
click at [384, 66] on button "Garbage Log" at bounding box center [383, 65] width 53 height 23
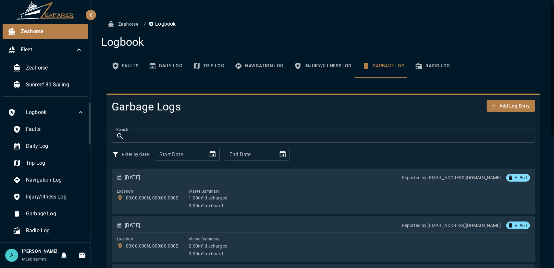
click at [424, 67] on button "Radio Log" at bounding box center [432, 65] width 45 height 23
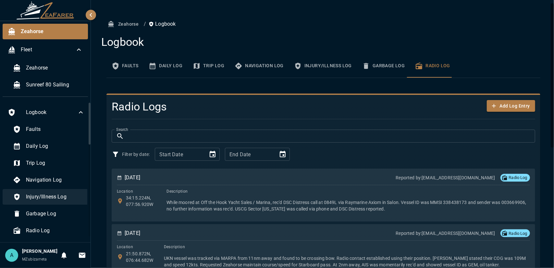
click at [43, 193] on span "Injury/Illness Log" at bounding box center [55, 197] width 59 height 8
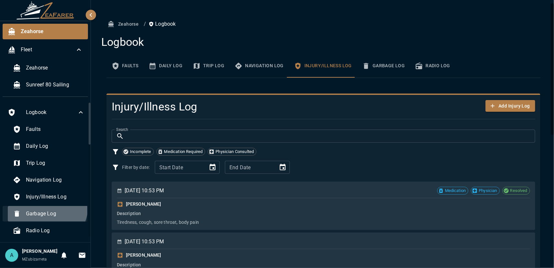
drag, startPoint x: 45, startPoint y: 206, endPoint x: 47, endPoint y: 210, distance: 3.9
drag, startPoint x: 47, startPoint y: 210, endPoint x: 2, endPoint y: 185, distance: 51.7
click at [98, 90] on div "Zeahorse / Logbook Logbook Faults Daily Log Trip Log Navigation Log Injury/Illn…" at bounding box center [323, 266] width 465 height 533
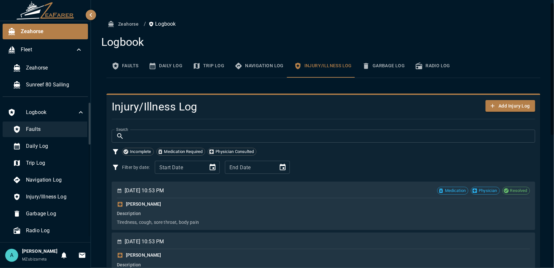
click at [69, 131] on span "Faults" at bounding box center [55, 129] width 59 height 8
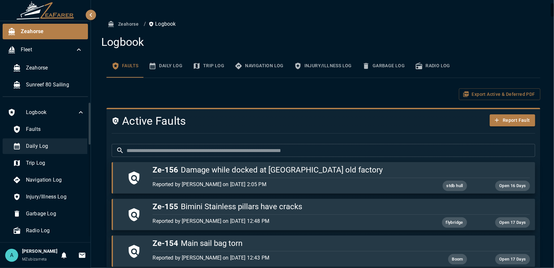
click at [60, 144] on span "Daily Log" at bounding box center [55, 146] width 59 height 8
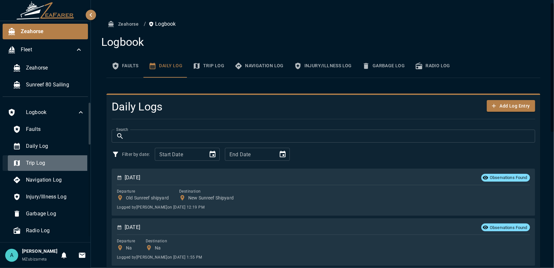
click at [62, 159] on span "Trip Log" at bounding box center [55, 163] width 59 height 8
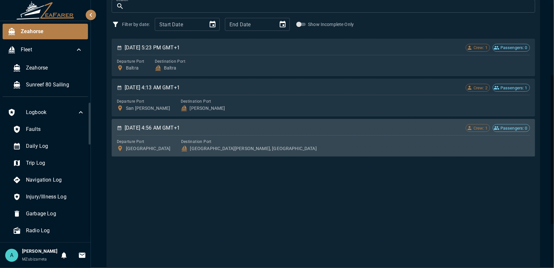
scroll to position [97, 0]
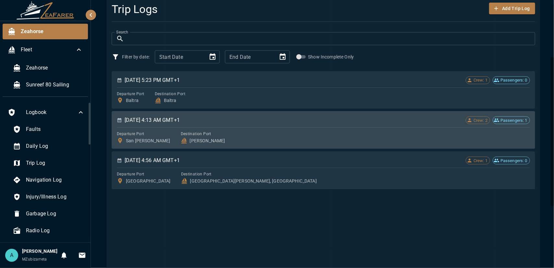
click at [195, 133] on div "Departure Port San cristobal Destination Port Floreanna" at bounding box center [323, 137] width 413 height 14
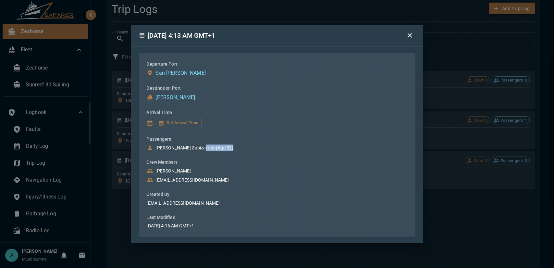
drag, startPoint x: 211, startPoint y: 149, endPoint x: 179, endPoint y: 145, distance: 32.3
click at [179, 145] on div "Tim Zubizarreta (Age: 32 )" at bounding box center [277, 147] width 261 height 6
click at [174, 177] on div "Anrich Nothnagel antonelleminnaar@gmail.com" at bounding box center [277, 175] width 261 height 16
drag, startPoint x: 182, startPoint y: 182, endPoint x: 204, endPoint y: 191, distance: 24.0
click at [200, 189] on div "Departure Port San cristobal Destination Port Floreanna Arrival Time Set Arriva…" at bounding box center [277, 145] width 261 height 168
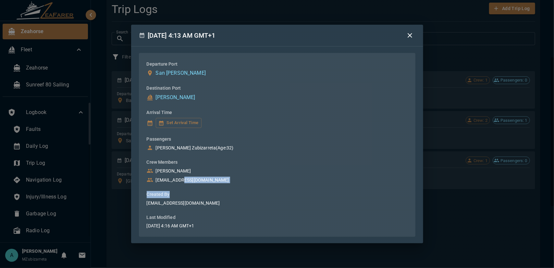
click at [217, 186] on div "Departure Port San cristobal Destination Port Floreanna Arrival Time Set Arriva…" at bounding box center [277, 145] width 261 height 168
drag, startPoint x: 218, startPoint y: 183, endPoint x: 156, endPoint y: 168, distance: 63.7
click at [156, 168] on div "Departure Port San cristobal Destination Port Floreanna Arrival Time Set Arriva…" at bounding box center [277, 145] width 261 height 168
click at [156, 168] on p "[PERSON_NAME]" at bounding box center [173, 170] width 35 height 6
click at [408, 34] on icon "button" at bounding box center [410, 35] width 8 height 8
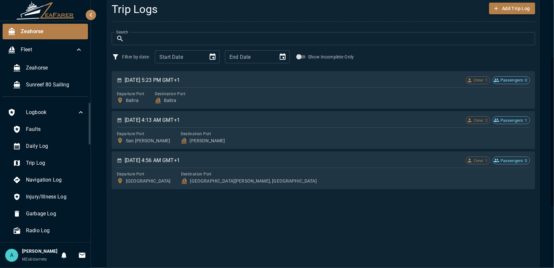
click at [509, 12] on button "Add Trip Log" at bounding box center [512, 9] width 46 height 12
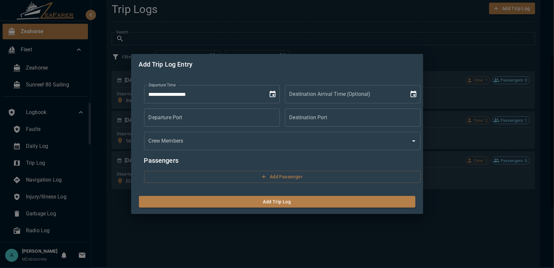
click at [459, 56] on div "**********" at bounding box center [277, 134] width 554 height 268
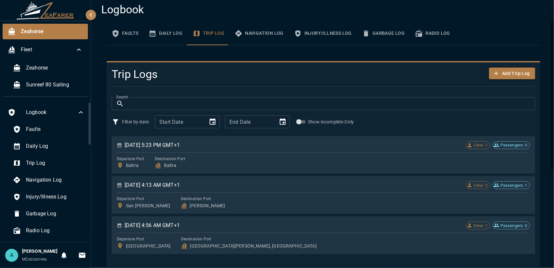
scroll to position [0, 0]
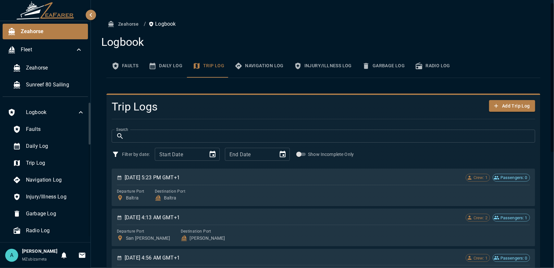
click at [272, 67] on button "Navigation Log" at bounding box center [258, 65] width 59 height 23
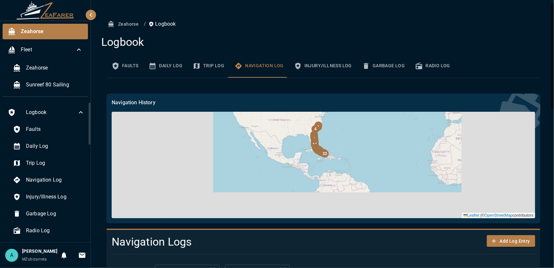
scroll to position [32, 0]
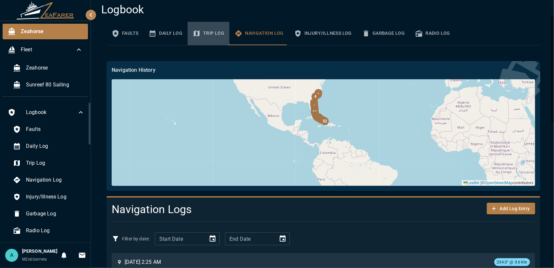
click at [212, 36] on button "Trip Log" at bounding box center [209, 33] width 42 height 23
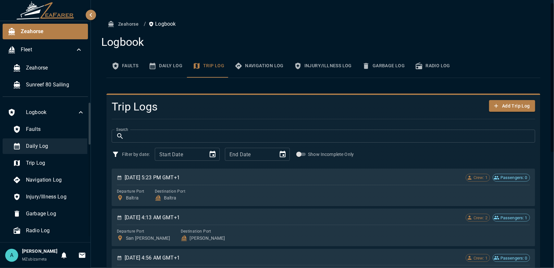
scroll to position [32, 0]
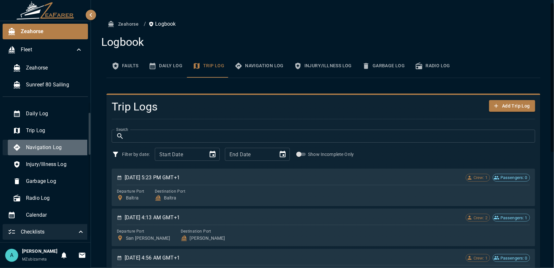
click at [73, 150] on span "Navigation Log" at bounding box center [55, 147] width 59 height 8
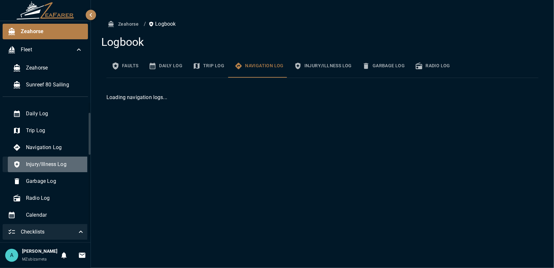
click at [66, 159] on div "Injury/Illness Log" at bounding box center [49, 164] width 82 height 16
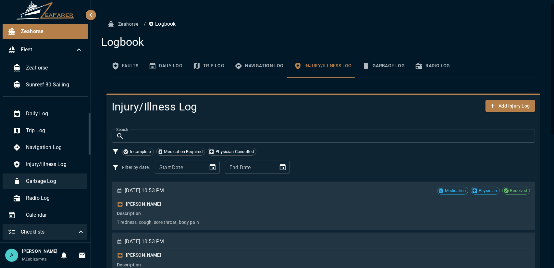
click at [62, 181] on span "Garbage Log" at bounding box center [55, 181] width 59 height 8
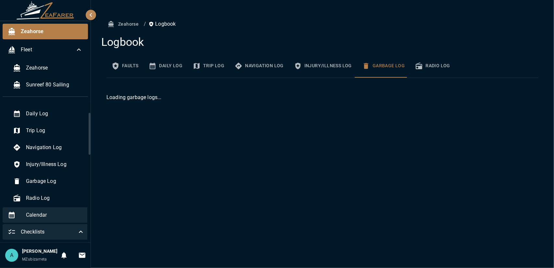
scroll to position [97, 0]
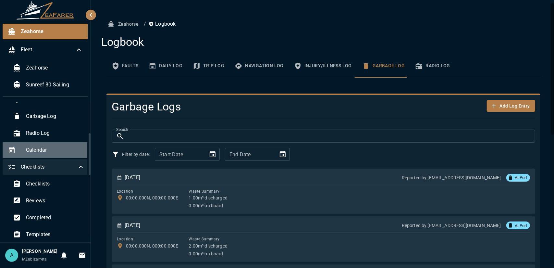
click at [60, 150] on span "Calendar" at bounding box center [55, 150] width 59 height 8
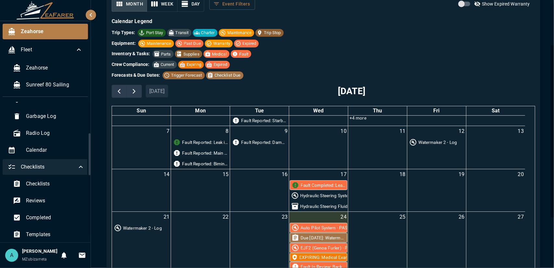
scroll to position [97, 0]
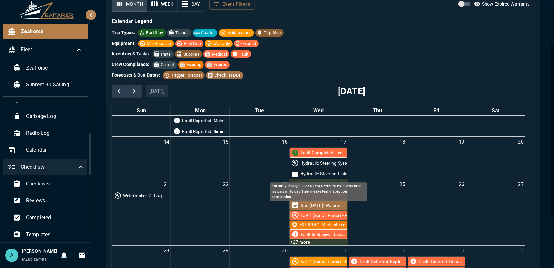
click at [303, 174] on div "Hydraulic Steering Fluid - Inventory Change" at bounding box center [343, 173] width 86 height 6
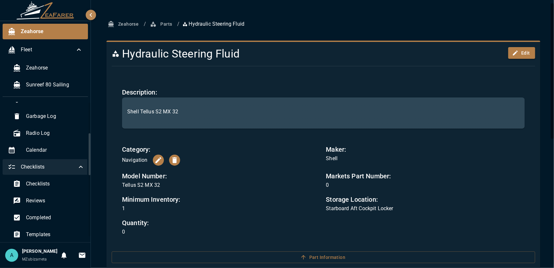
click at [164, 22] on button "Parts" at bounding box center [162, 24] width 26 height 12
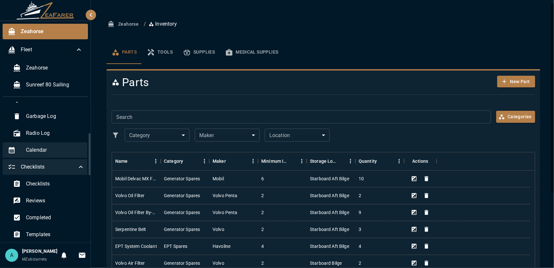
click at [45, 148] on span "Calendar" at bounding box center [55, 150] width 59 height 8
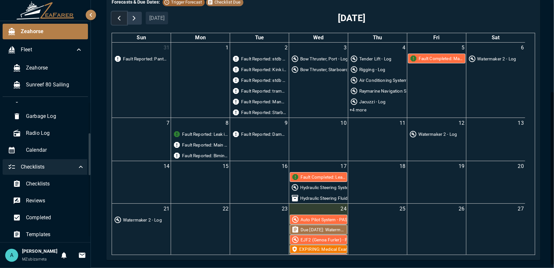
click at [115, 18] on span "button" at bounding box center [119, 18] width 8 height 8
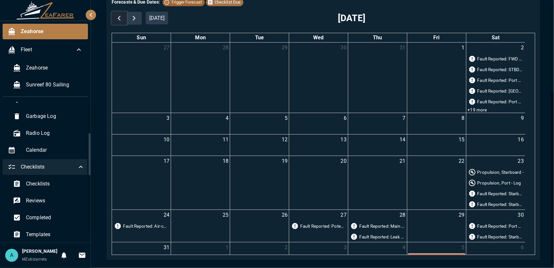
click at [116, 18] on span "button" at bounding box center [119, 18] width 8 height 8
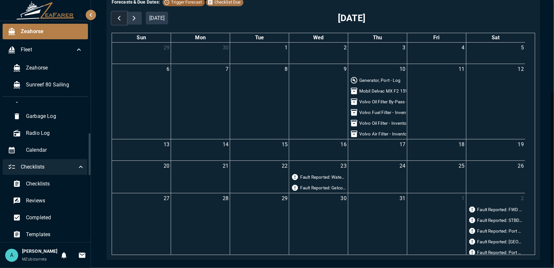
click at [117, 18] on span "button" at bounding box center [119, 18] width 8 height 8
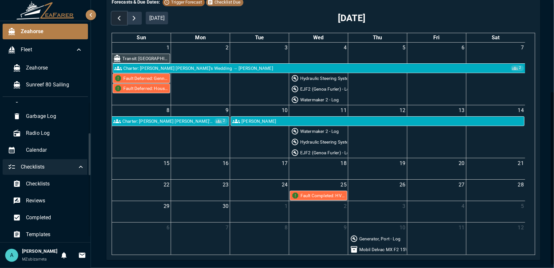
click at [117, 18] on span "button" at bounding box center [119, 18] width 8 height 8
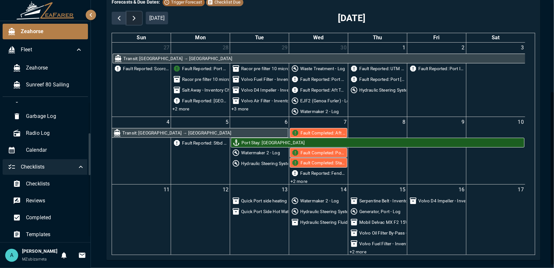
click at [131, 19] on span "button" at bounding box center [134, 18] width 8 height 8
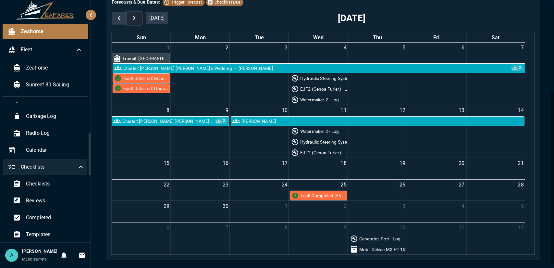
click at [131, 19] on span "button" at bounding box center [134, 18] width 8 height 8
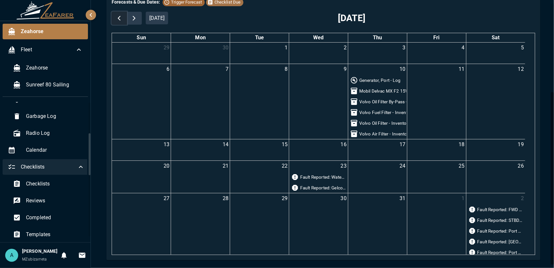
click at [119, 19] on span "button" at bounding box center [119, 18] width 8 height 8
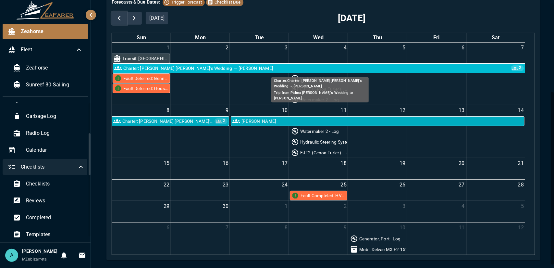
click at [187, 69] on div "Charter: Palma Samantha's Wedding → Palma" at bounding box center [198, 68] width 150 height 6
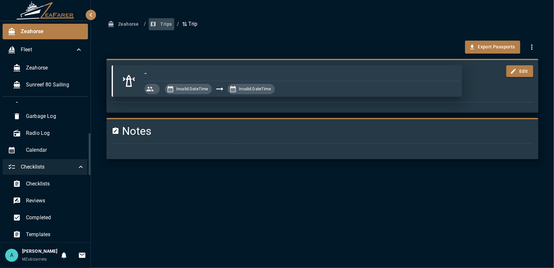
click at [163, 24] on button "Trips" at bounding box center [162, 24] width 26 height 12
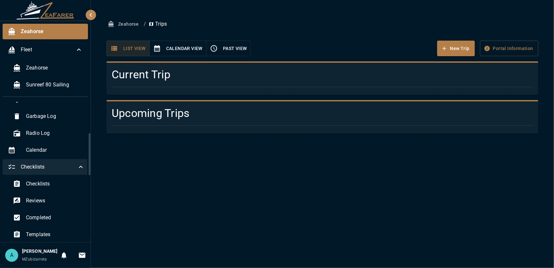
click at [156, 52] on button "Calendar View" at bounding box center [177, 49] width 57 height 16
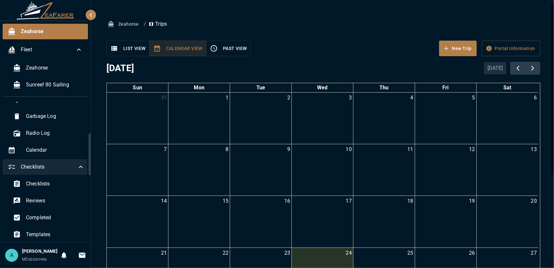
click at [212, 48] on icon "button" at bounding box center [214, 48] width 8 height 8
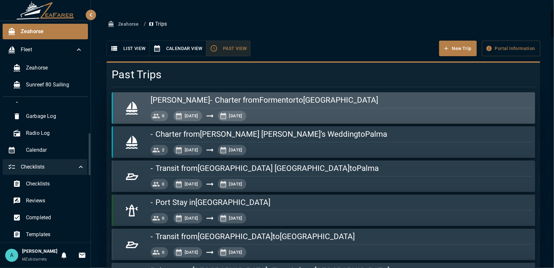
scroll to position [65, 0]
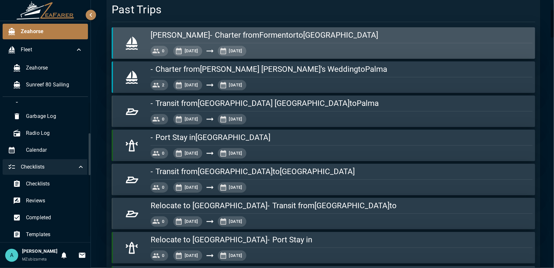
drag, startPoint x: 184, startPoint y: 48, endPoint x: 369, endPoint y: 39, distance: 185.2
click at [369, 39] on div "Sam Honeymoon - Charter from Formentor to Morocco" at bounding box center [342, 35] width 382 height 10
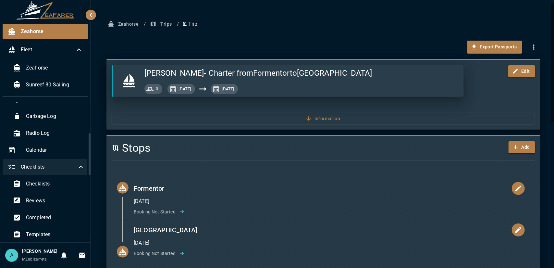
click at [156, 24] on icon "button" at bounding box center [153, 24] width 6 height 6
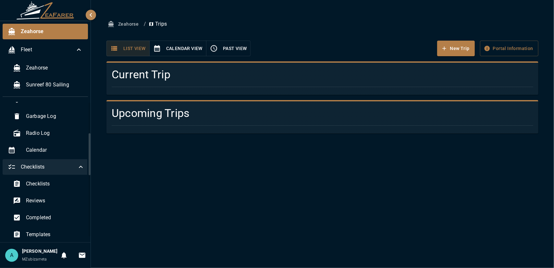
click at [114, 25] on icon "button" at bounding box center [111, 24] width 6 height 6
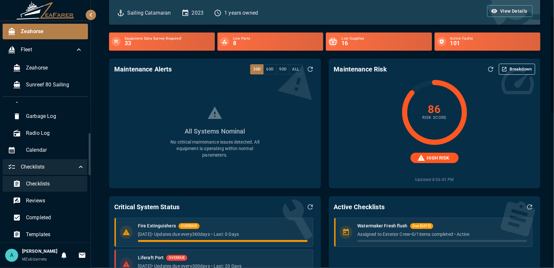
scroll to position [130, 0]
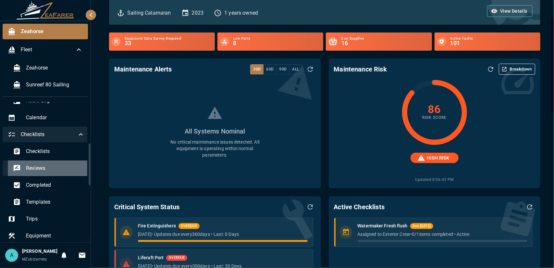
click at [55, 169] on span "Reviews" at bounding box center [55, 168] width 59 height 8
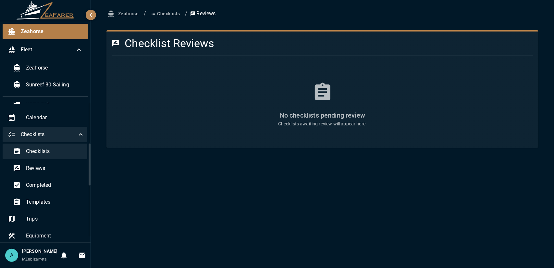
click at [57, 154] on span "Checklists" at bounding box center [55, 151] width 59 height 8
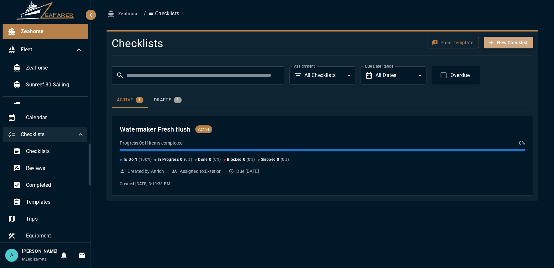
click at [502, 43] on button "New Checklist" at bounding box center [508, 43] width 49 height 12
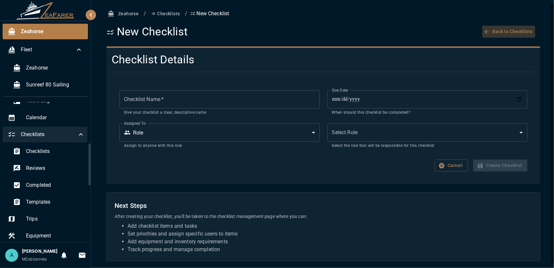
click at [490, 32] on button "Back to Checklists" at bounding box center [508, 32] width 53 height 12
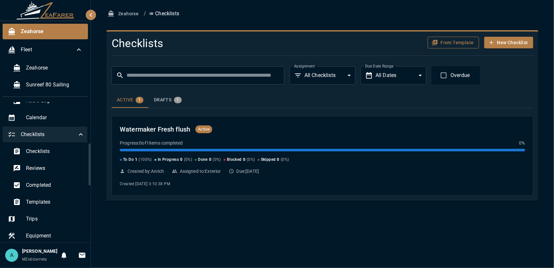
click at [461, 43] on button "From Template" at bounding box center [453, 43] width 51 height 12
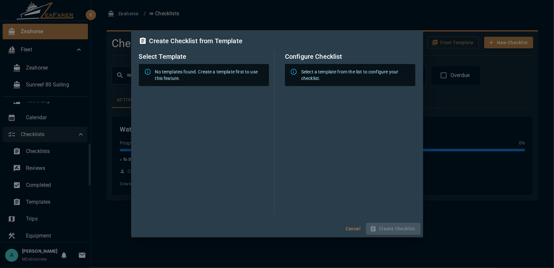
click at [196, 82] on div "No templates found. Create a template first to use this feature." at bounding box center [209, 75] width 109 height 18
click at [223, 72] on div "No templates found. Create a template first to use this feature." at bounding box center [209, 75] width 109 height 18
click at [317, 74] on div "Select a template from the list to configure your checklist." at bounding box center [355, 75] width 109 height 18
click at [460, 95] on div "Create Checklist from Template Select Template No templates found. Create a tem…" at bounding box center [277, 134] width 554 height 268
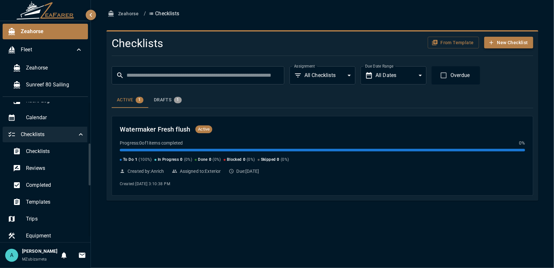
drag, startPoint x: 507, startPoint y: 30, endPoint x: 499, endPoint y: 42, distance: 14.4
click at [505, 31] on div "Zeahorse / Checklists Checklists From Template New Checklist ​ ​ Assignment All…" at bounding box center [322, 104] width 447 height 193
click at [499, 42] on button "New Checklist" at bounding box center [508, 43] width 49 height 12
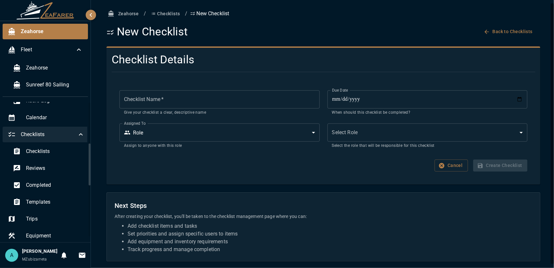
click at [221, 103] on input "Checklist Name   *" at bounding box center [219, 99] width 200 height 18
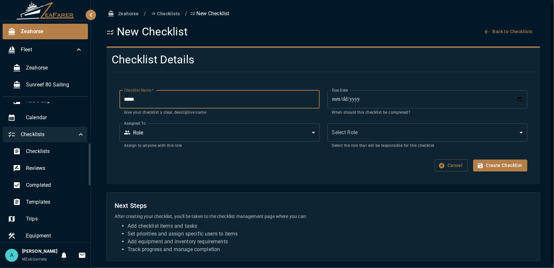
type input "****"
click at [387, 96] on input "**********" at bounding box center [427, 99] width 200 height 18
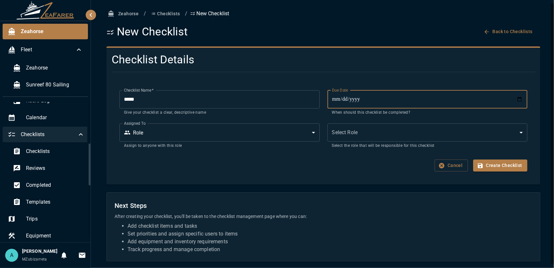
click at [508, 97] on input "**********" at bounding box center [427, 99] width 200 height 18
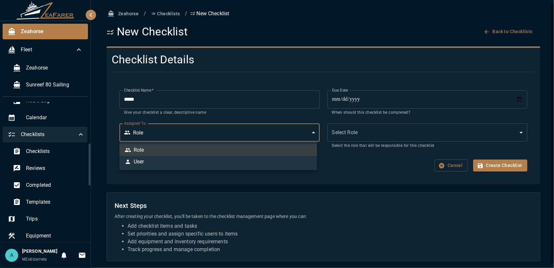
click at [291, 134] on body "**********" at bounding box center [277, 134] width 554 height 268
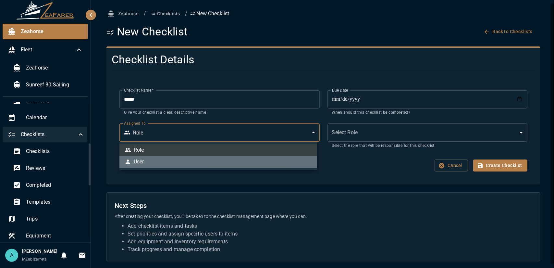
click at [211, 161] on li "User" at bounding box center [218, 162] width 198 height 12
type input "*"
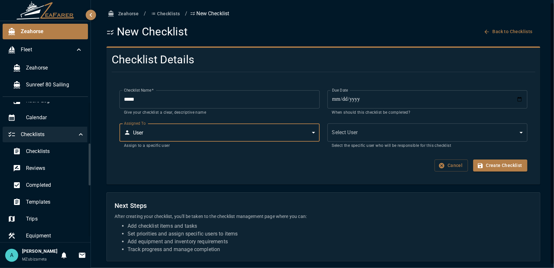
click at [360, 136] on body "**********" at bounding box center [277, 134] width 554 height 268
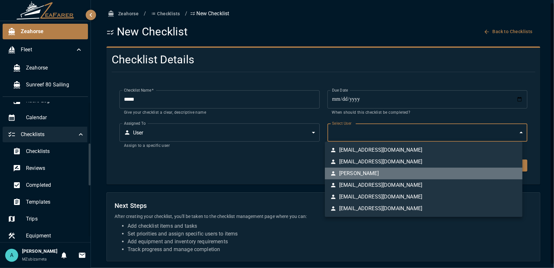
click at [388, 174] on li "[PERSON_NAME]" at bounding box center [424, 173] width 198 height 12
type input "**********"
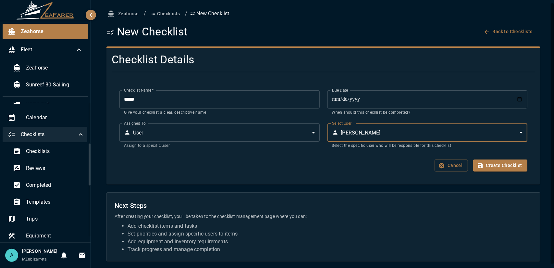
scroll to position [1, 0]
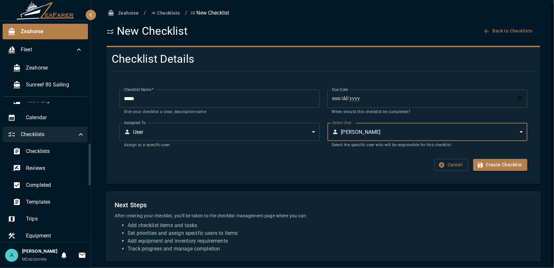
click at [486, 166] on button "Create Checklist" at bounding box center [500, 165] width 54 height 12
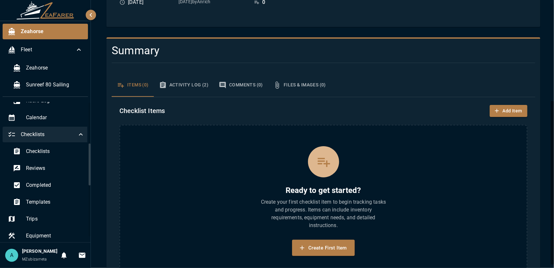
scroll to position [160, 0]
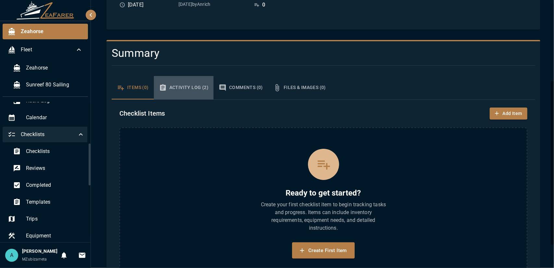
click at [198, 93] on button "Activity Log (2)" at bounding box center [184, 87] width 60 height 23
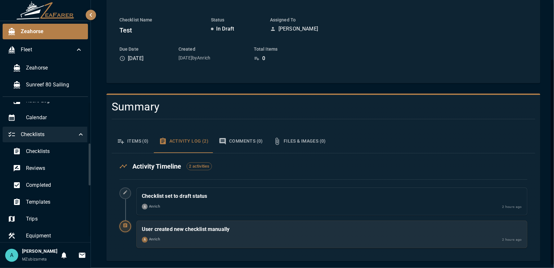
click at [242, 143] on button "Comments (0)" at bounding box center [241, 140] width 55 height 23
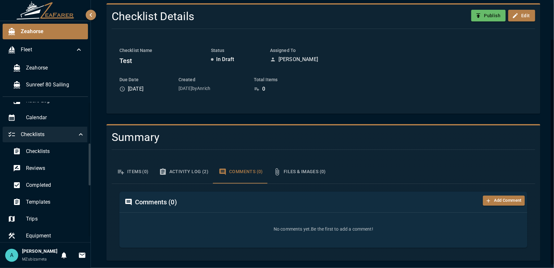
click at [128, 171] on button "Items (0)" at bounding box center [133, 171] width 42 height 23
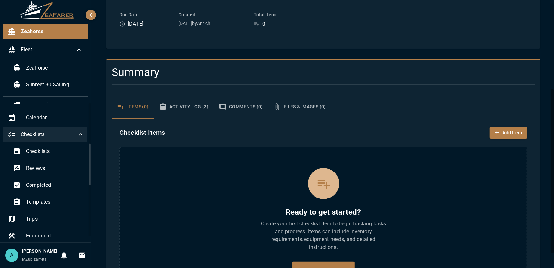
scroll to position [141, 0]
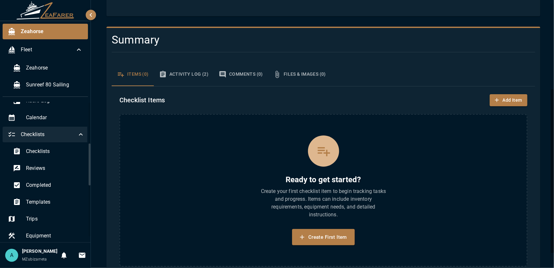
click at [502, 106] on div "Checklist Items Add Item Ready to get started? Create your first checklist item…" at bounding box center [323, 180] width 423 height 188
click at [501, 99] on button "Add Item" at bounding box center [509, 100] width 38 height 12
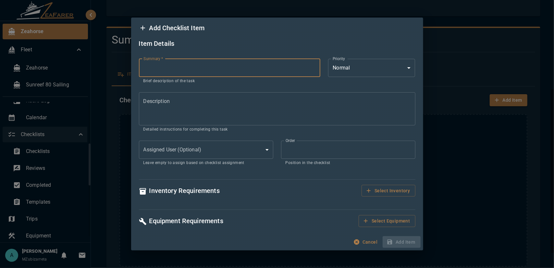
click at [186, 65] on input "Summary   *" at bounding box center [230, 68] width 182 height 18
type input "****"
click at [315, 108] on textarea "Description" at bounding box center [276, 108] width 267 height 22
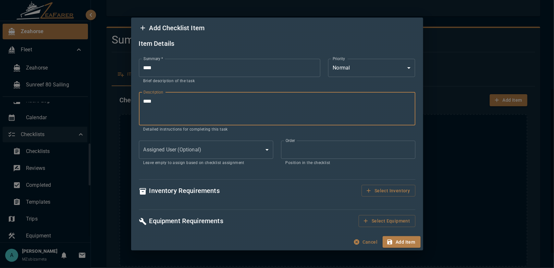
type textarea "****"
click at [247, 147] on body "Zeahorse Fleet Zeahorse Sunreef 80 Sailing Logbook Faults Daily Log Trip Log Na…" at bounding box center [277, 134] width 554 height 268
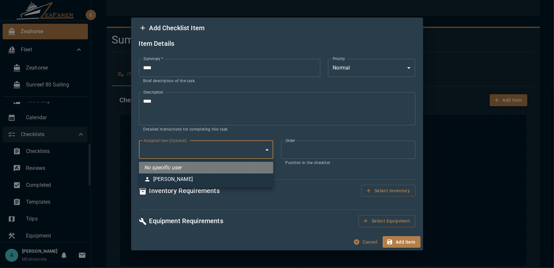
click at [211, 172] on li "No specific user" at bounding box center [206, 168] width 134 height 12
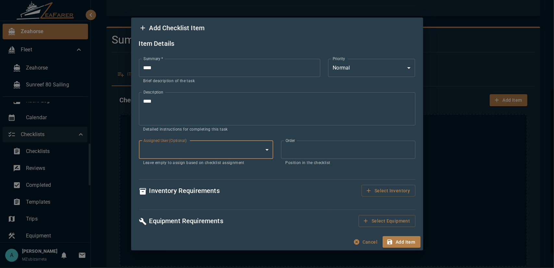
click at [239, 147] on body "Zeahorse Fleet Zeahorse Sunreef 80 Sailing Logbook Faults Daily Log Trip Log Na…" at bounding box center [277, 134] width 554 height 268
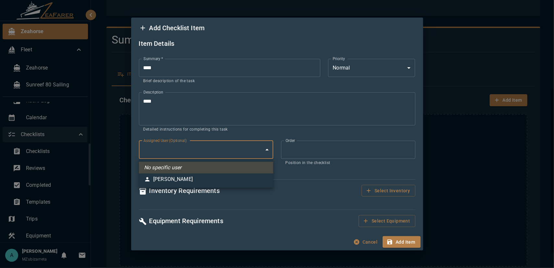
click at [228, 177] on li "[PERSON_NAME]" at bounding box center [206, 179] width 134 height 12
type input "**********"
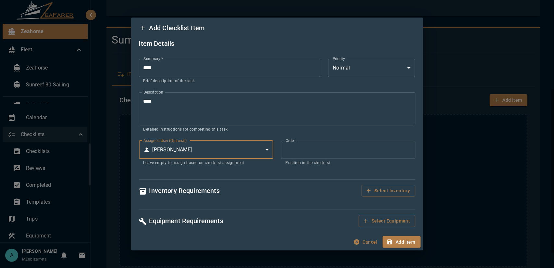
click at [300, 147] on input "*" at bounding box center [348, 150] width 134 height 18
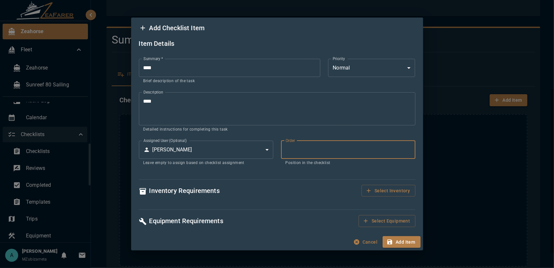
click at [301, 148] on input "*" at bounding box center [348, 150] width 134 height 18
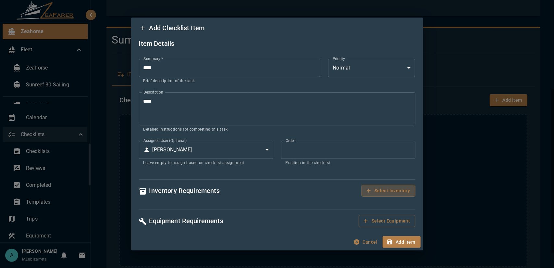
click at [389, 192] on button "Select Inventory" at bounding box center [388, 191] width 54 height 12
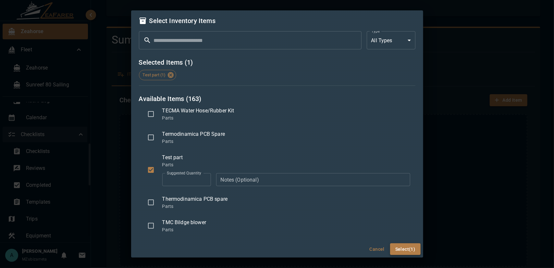
scroll to position [2872, 0]
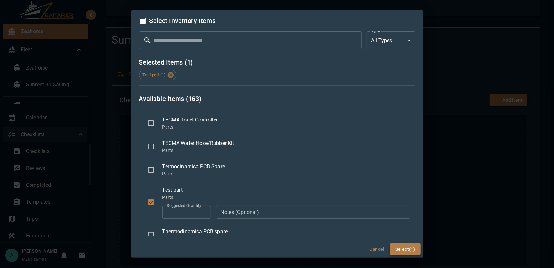
click at [408, 250] on button "Select (1)" at bounding box center [405, 249] width 31 height 12
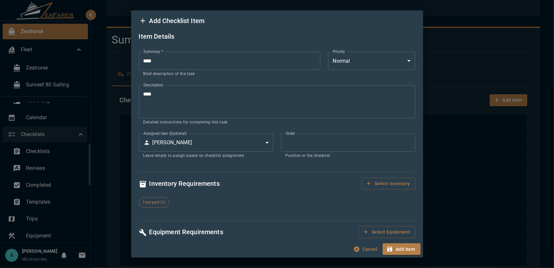
scroll to position [3, 0]
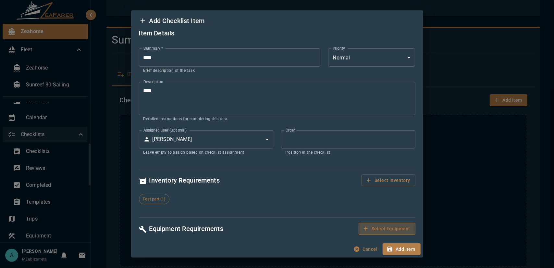
click at [389, 231] on button "Select Equipment" at bounding box center [387, 229] width 56 height 12
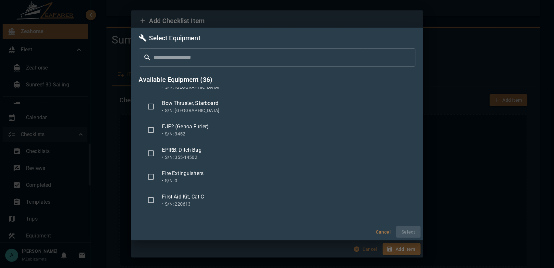
scroll to position [32, 0]
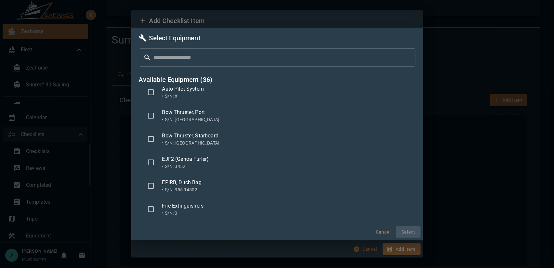
click at [388, 17] on div "Select Equipment ​ ​ Available Equipment ( 36 ) Air Conditioning System • S/N: …" at bounding box center [277, 134] width 554 height 268
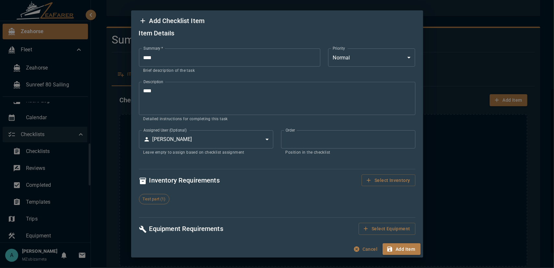
click at [407, 251] on button "Add Item" at bounding box center [402, 249] width 38 height 12
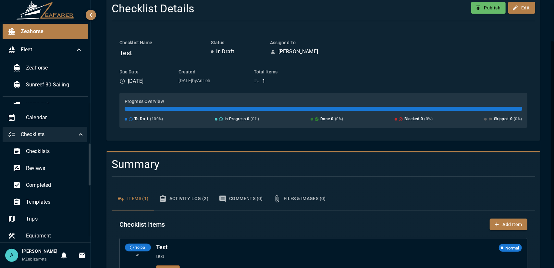
scroll to position [0, 0]
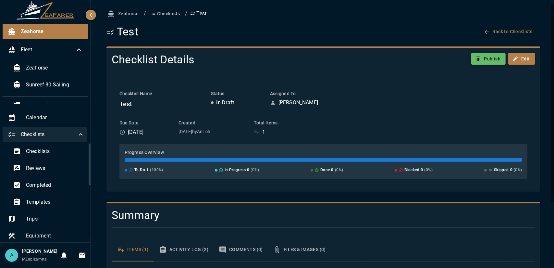
click at [476, 58] on icon "button" at bounding box center [478, 58] width 6 height 6
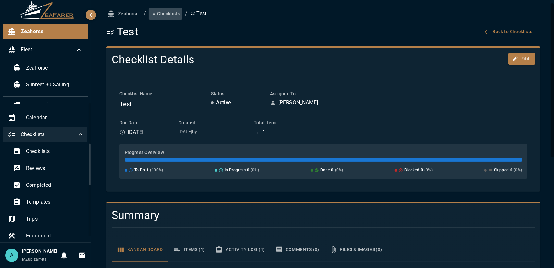
click at [158, 14] on button "Checklists" at bounding box center [166, 14] width 34 height 12
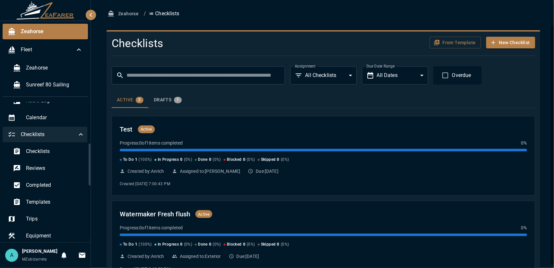
scroll to position [25, 0]
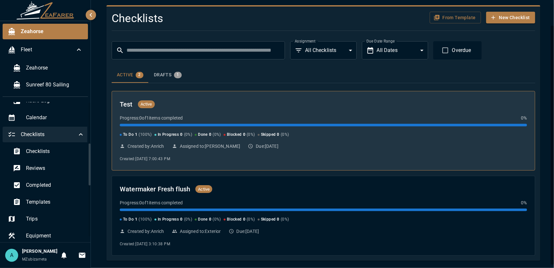
click at [249, 107] on div "Test Active" at bounding box center [323, 104] width 407 height 10
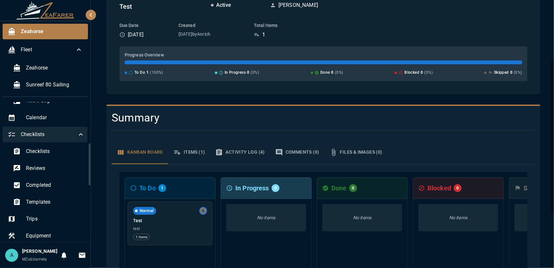
scroll to position [162, 0]
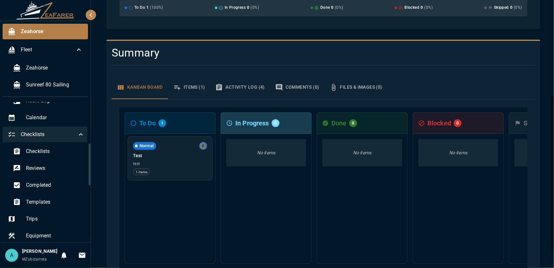
click at [266, 189] on div "No items" at bounding box center [266, 199] width 91 height 130
click at [198, 170] on div "1 items" at bounding box center [170, 171] width 74 height 6
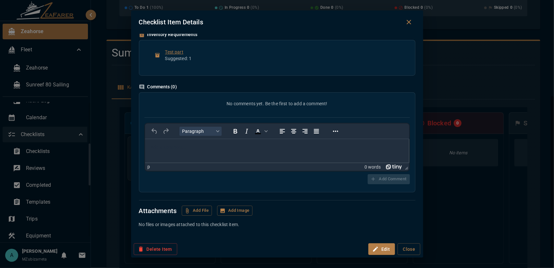
scroll to position [0, 0]
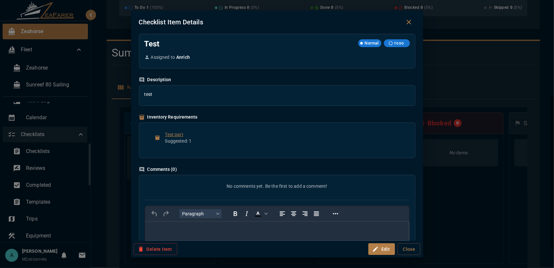
click at [411, 23] on icon "Close dialog" at bounding box center [409, 22] width 8 height 8
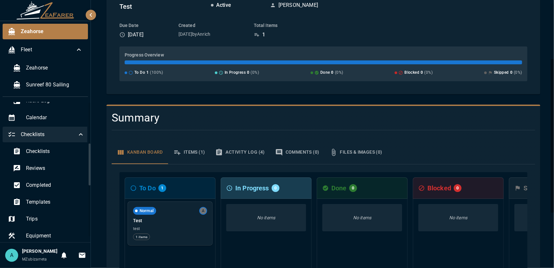
scroll to position [65, 0]
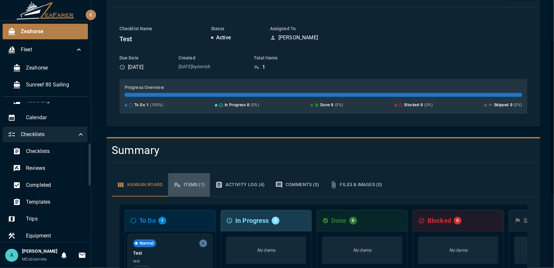
click at [201, 183] on button "Items (1)" at bounding box center [189, 184] width 42 height 23
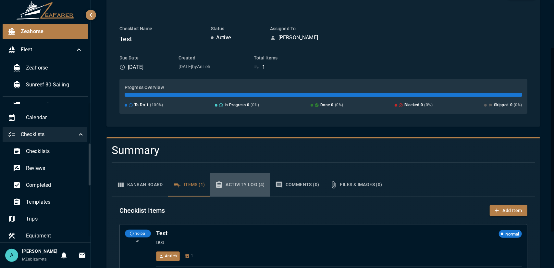
click at [231, 186] on button "Activity Log (4)" at bounding box center [240, 184] width 60 height 23
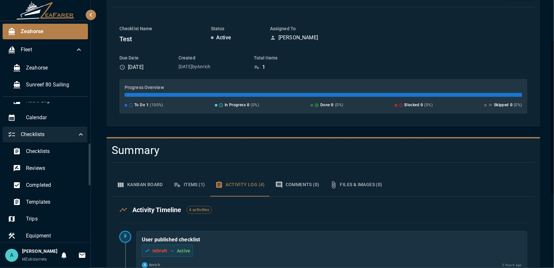
click at [194, 183] on button "Items (1)" at bounding box center [189, 184] width 42 height 23
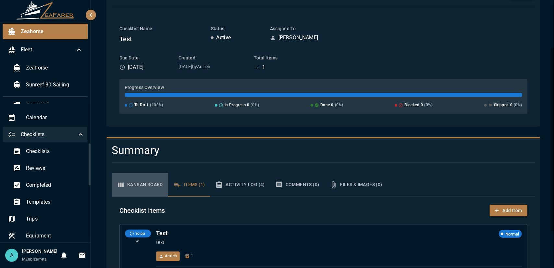
click at [148, 182] on button "Kanban Board" at bounding box center [140, 184] width 56 height 23
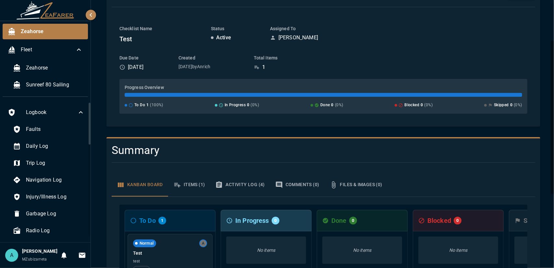
scroll to position [0, 0]
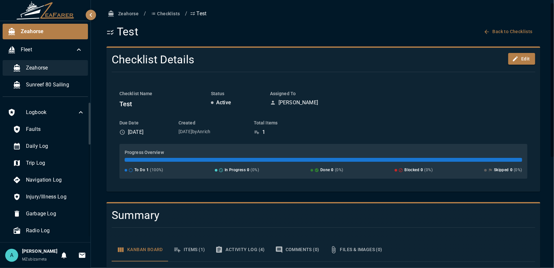
click at [47, 70] on span "Zeahorse" at bounding box center [54, 68] width 57 height 8
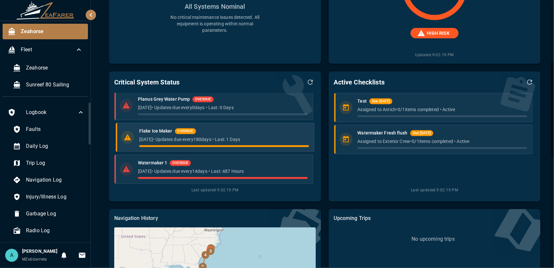
scroll to position [161, 0]
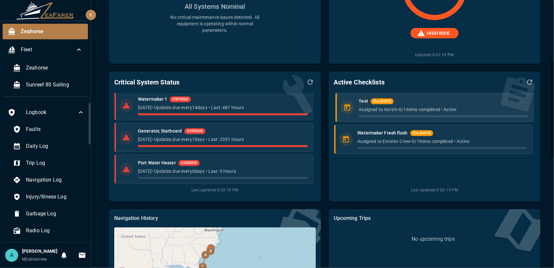
click at [361, 107] on p "Assigned to Anrich • 0 / 1 items completed • Active" at bounding box center [443, 109] width 169 height 6
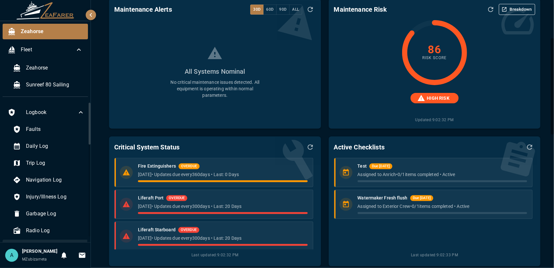
scroll to position [65, 0]
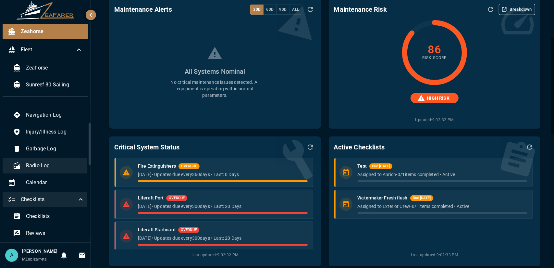
click at [58, 164] on span "Radio Log" at bounding box center [55, 166] width 59 height 8
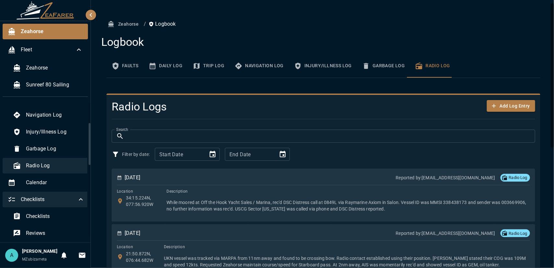
click at [55, 172] on div "Radio Log" at bounding box center [49, 166] width 82 height 16
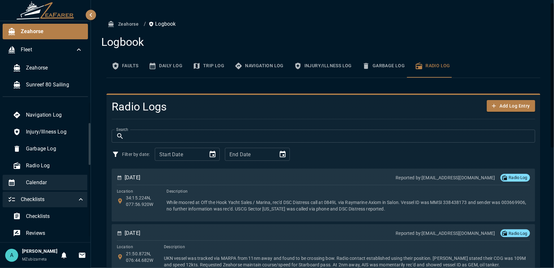
click at [47, 181] on span "Calendar" at bounding box center [55, 182] width 59 height 8
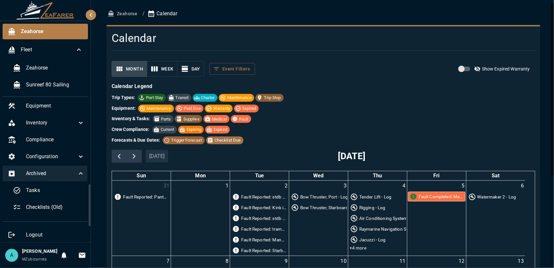
scroll to position [270, 0]
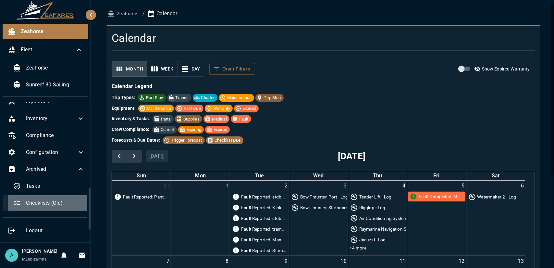
click at [55, 199] on span "Checklists (Old)" at bounding box center [55, 203] width 59 height 8
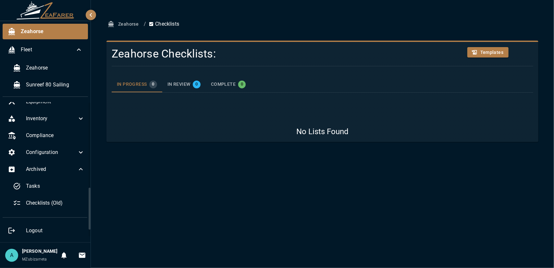
drag, startPoint x: 55, startPoint y: 198, endPoint x: 191, endPoint y: 174, distance: 138.0
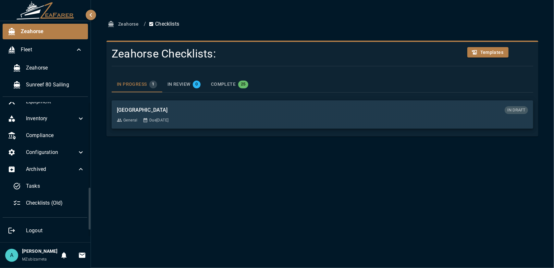
drag, startPoint x: 191, startPoint y: 174, endPoint x: 151, endPoint y: 191, distance: 43.5
click at [151, 191] on div "Zeahorse / Checklists Zeahorse Checklists: Templates IN PROGRESS 1 IN REVIEW 0 …" at bounding box center [322, 134] width 463 height 268
